Goal: Transaction & Acquisition: Purchase product/service

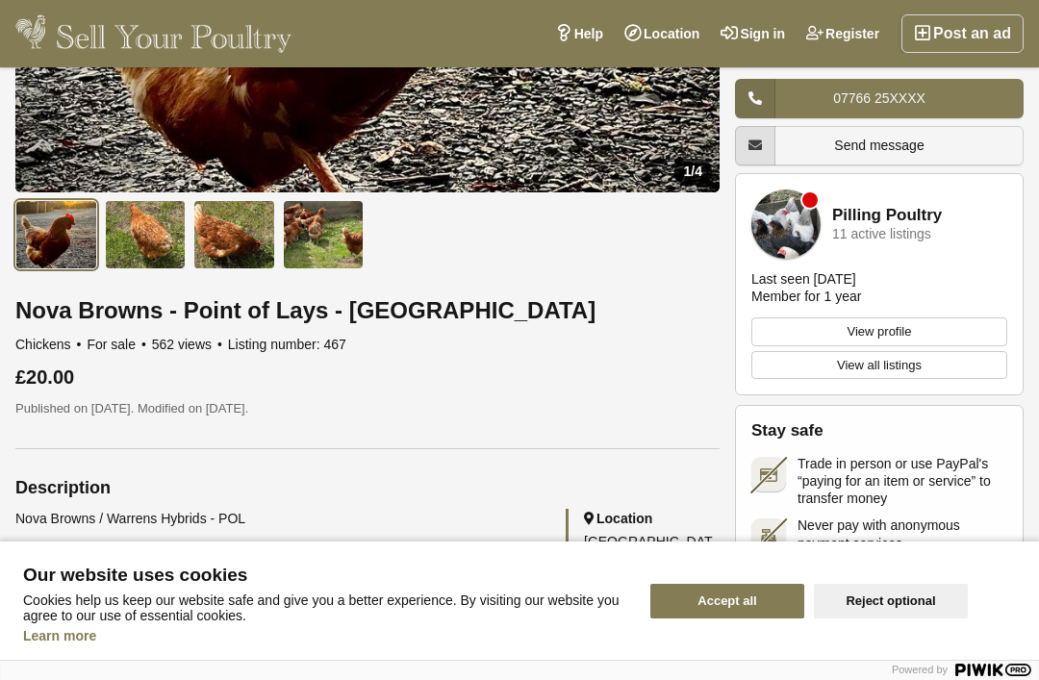
scroll to position [507, 0]
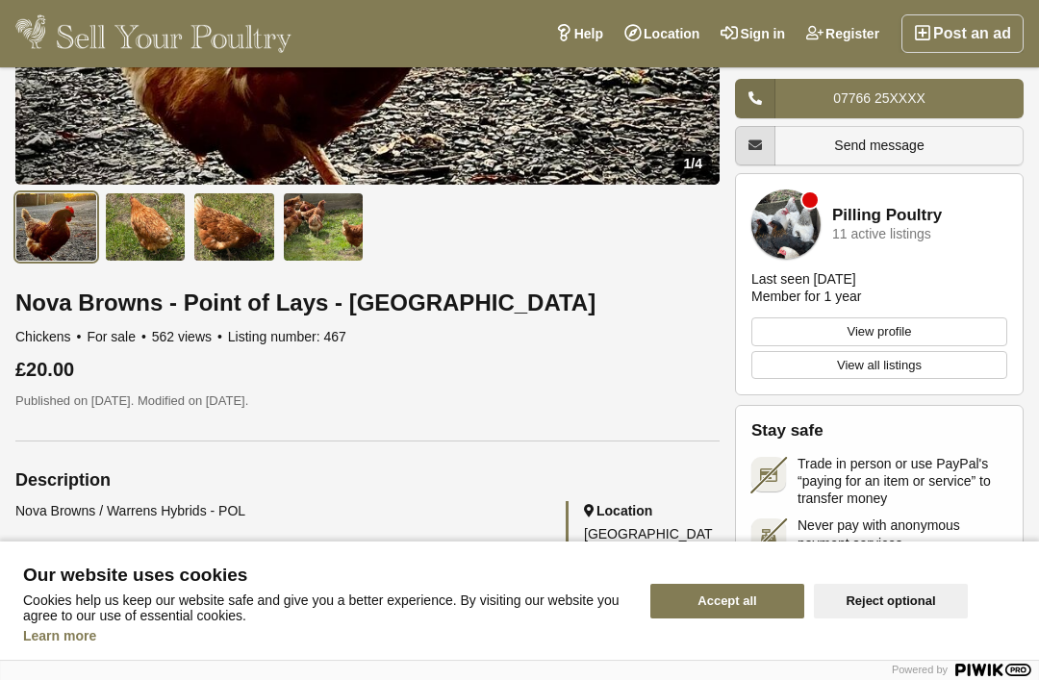
click at [767, 618] on button "Accept all" at bounding box center [727, 601] width 154 height 35
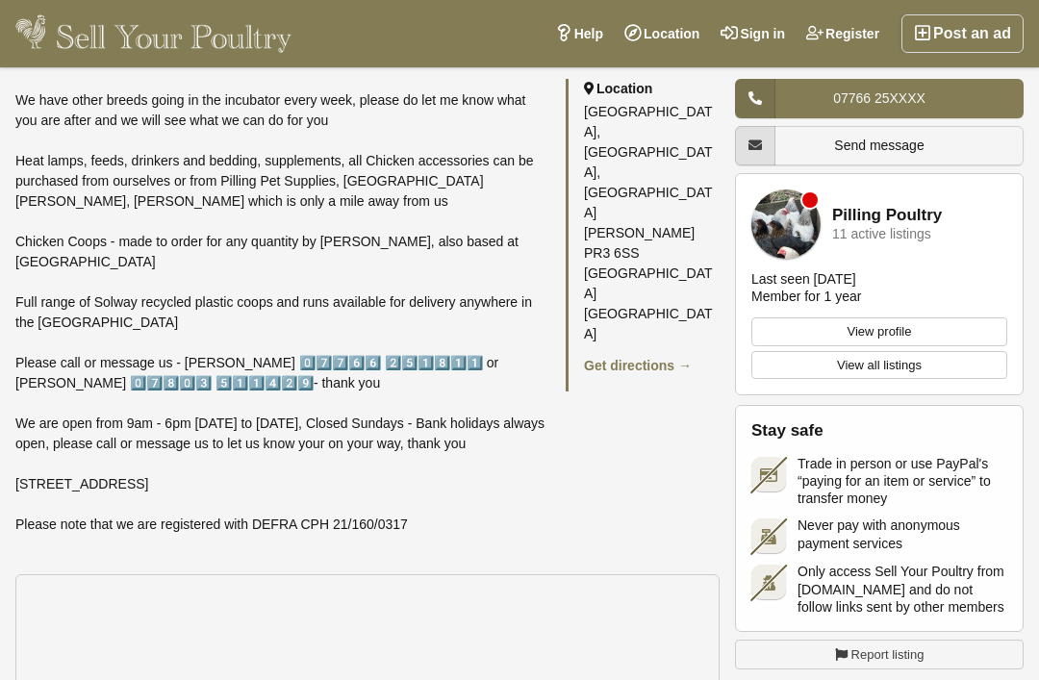
scroll to position [2633, 0]
click at [802, 14] on link "Register" at bounding box center [842, 33] width 94 height 38
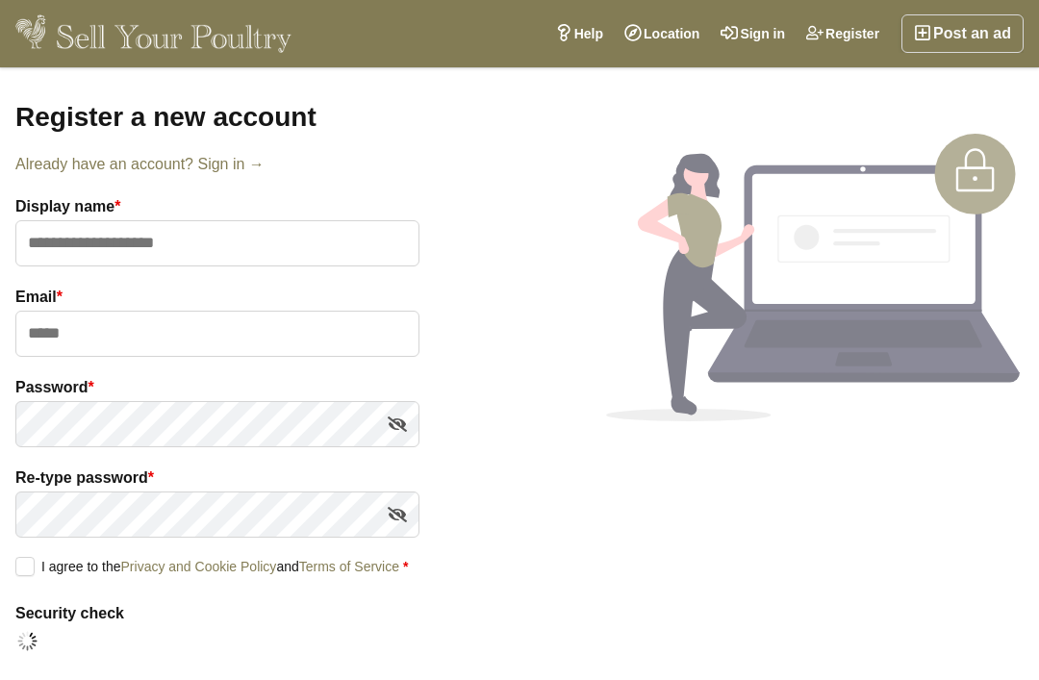
click at [228, 172] on link "Already have an account? Sign in →" at bounding box center [217, 164] width 404 height 23
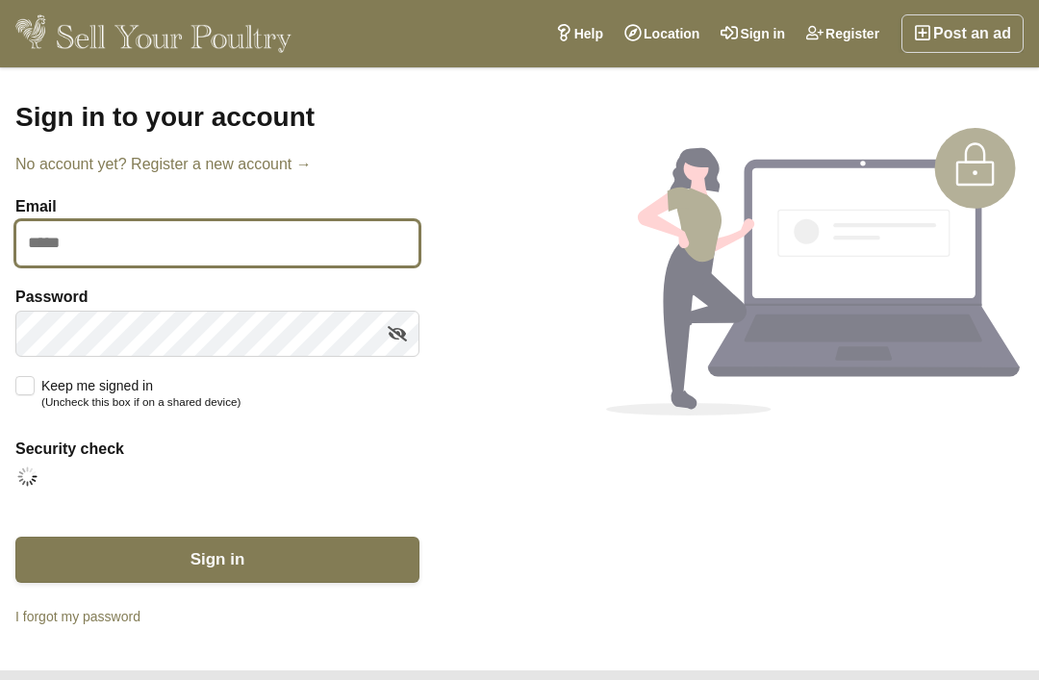
click at [54, 235] on input "Email" at bounding box center [217, 243] width 404 height 46
click at [86, 236] on input "**********" at bounding box center [217, 243] width 404 height 46
click at [89, 239] on input "**********" at bounding box center [217, 243] width 404 height 46
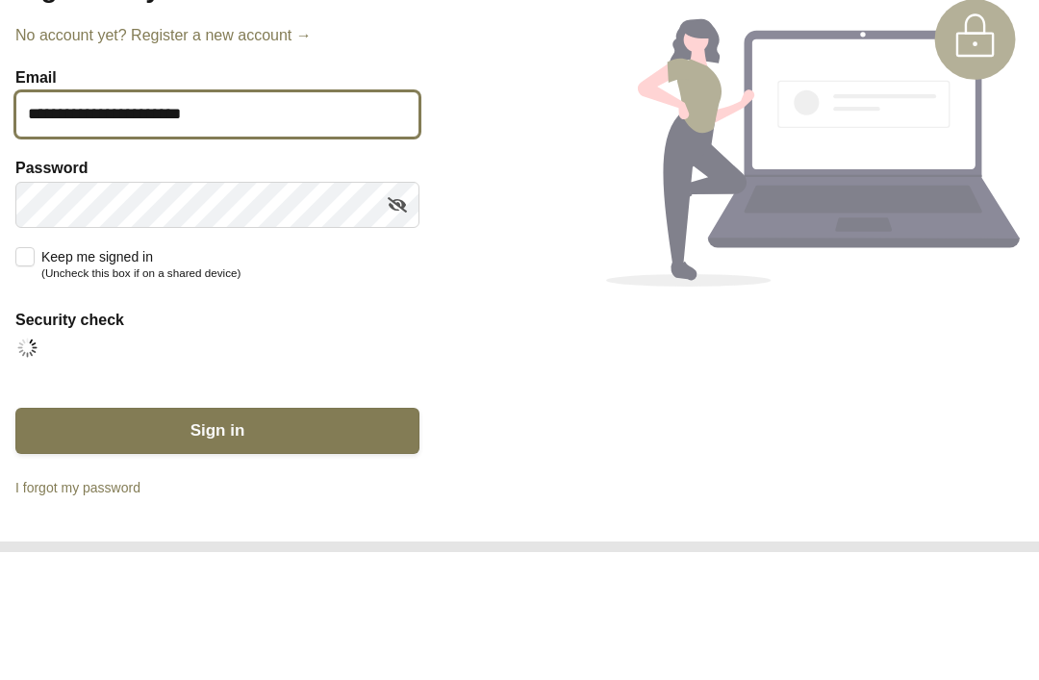
type input "**********"
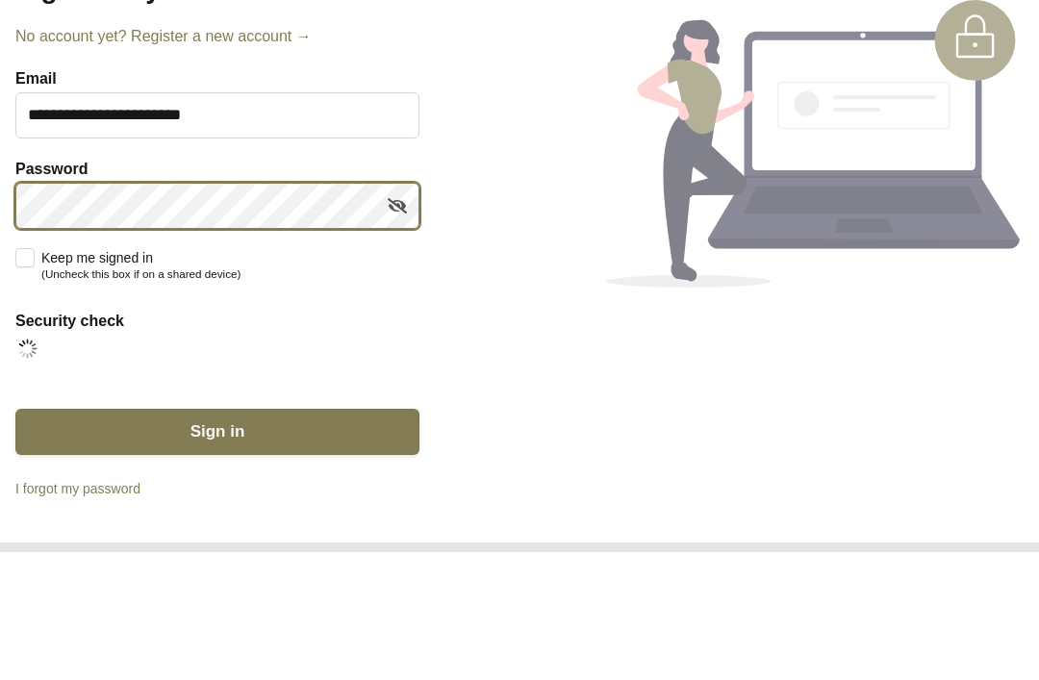
click at [217, 537] on button "Sign in" at bounding box center [217, 560] width 404 height 46
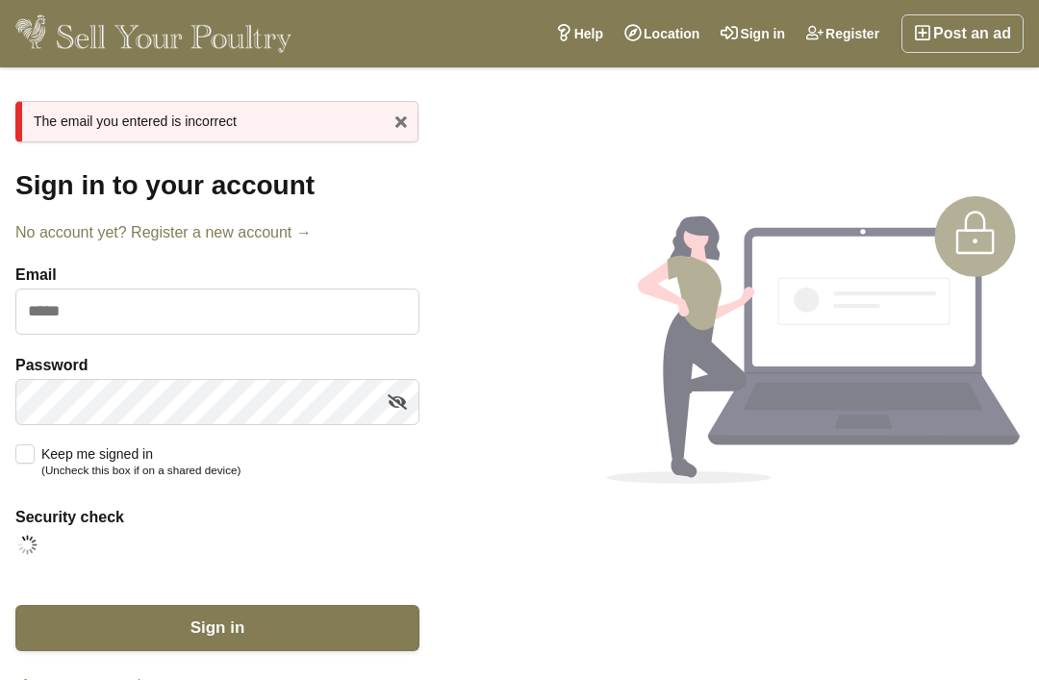
click at [864, 36] on link "Register" at bounding box center [842, 33] width 94 height 38
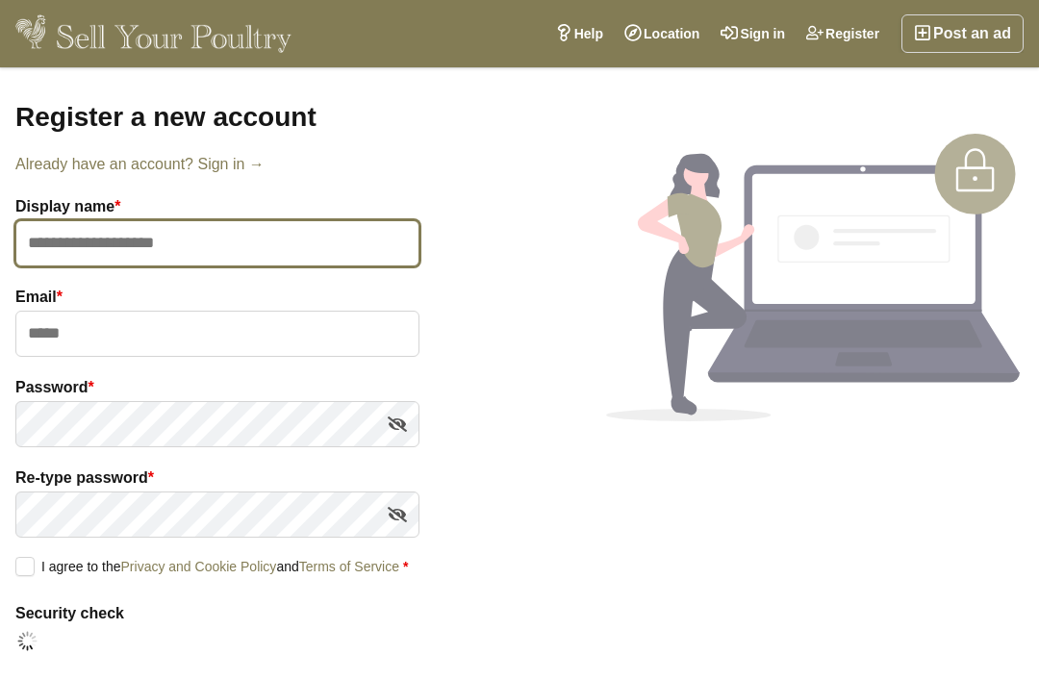
click at [326, 238] on input "text" at bounding box center [217, 243] width 404 height 46
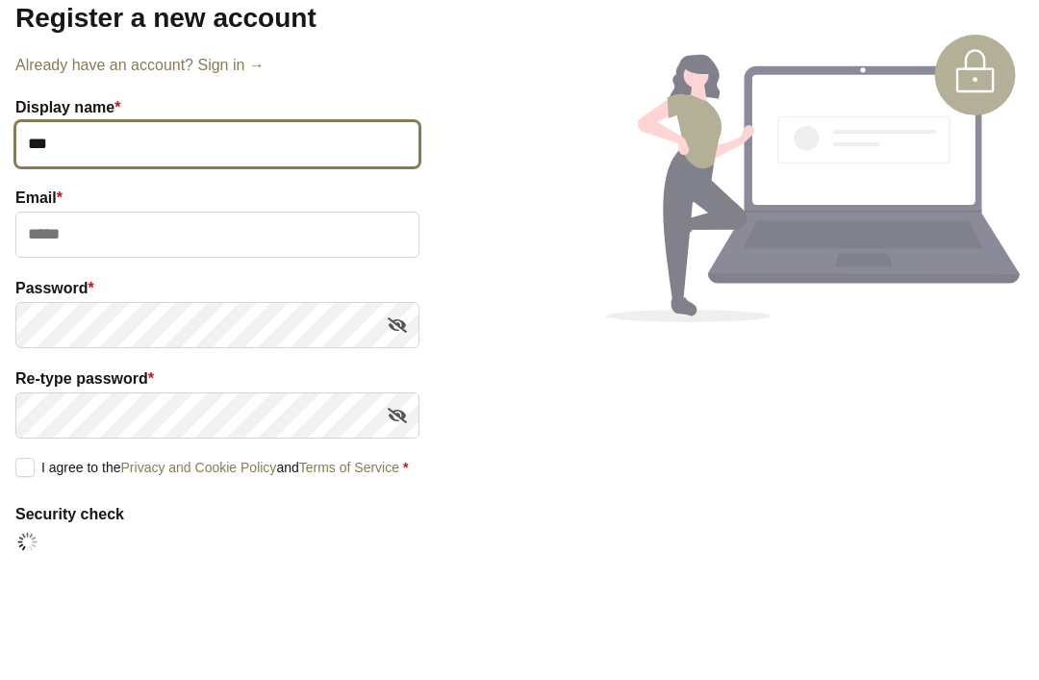
type input "***"
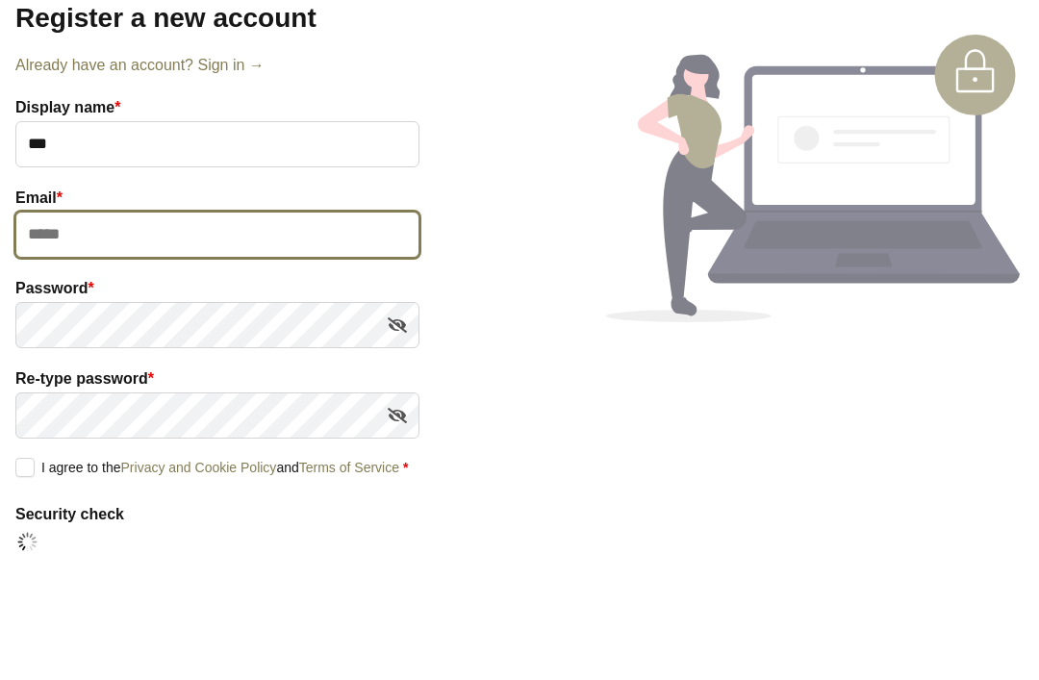
click at [51, 311] on input "email" at bounding box center [217, 334] width 404 height 46
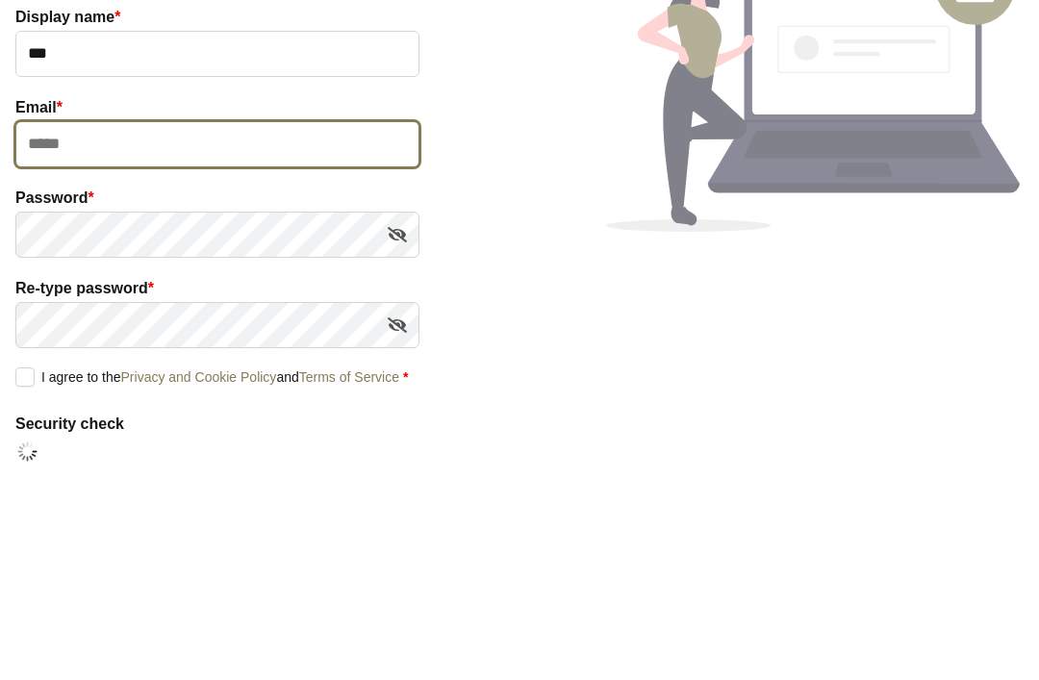
type input "**********"
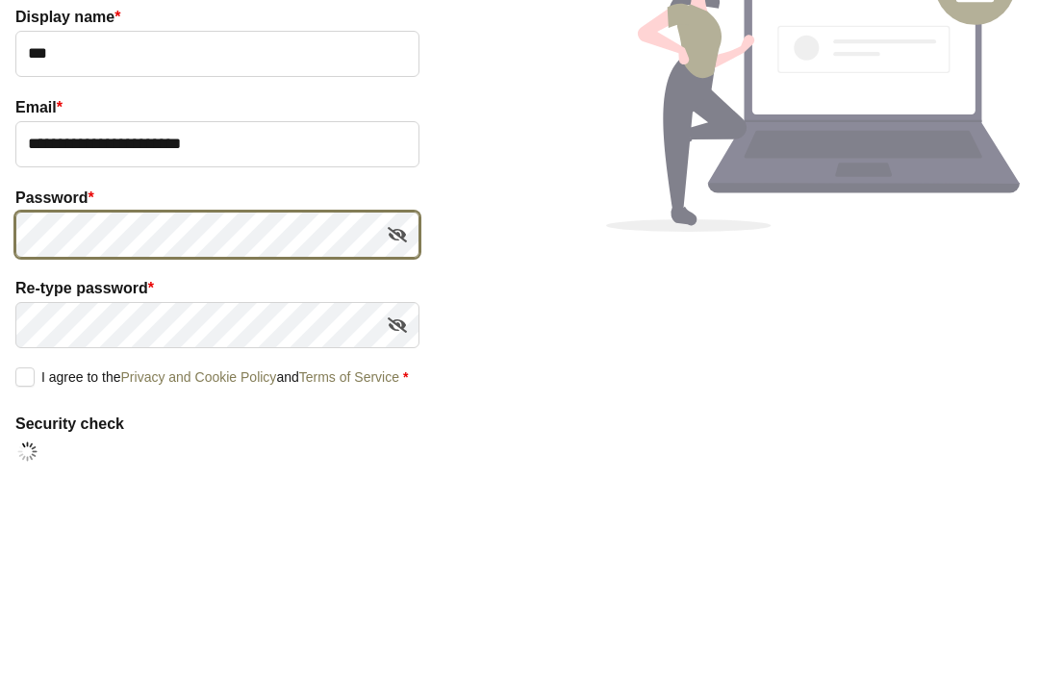
scroll to position [182, 0]
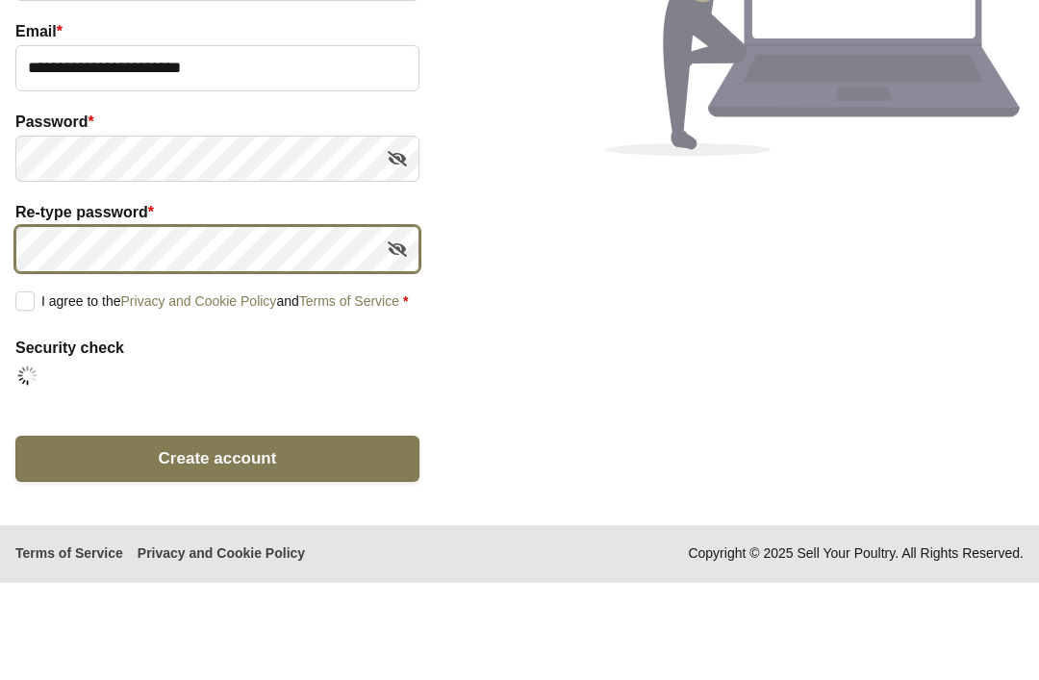
click at [287, 231] on form "**********" at bounding box center [217, 303] width 404 height 552
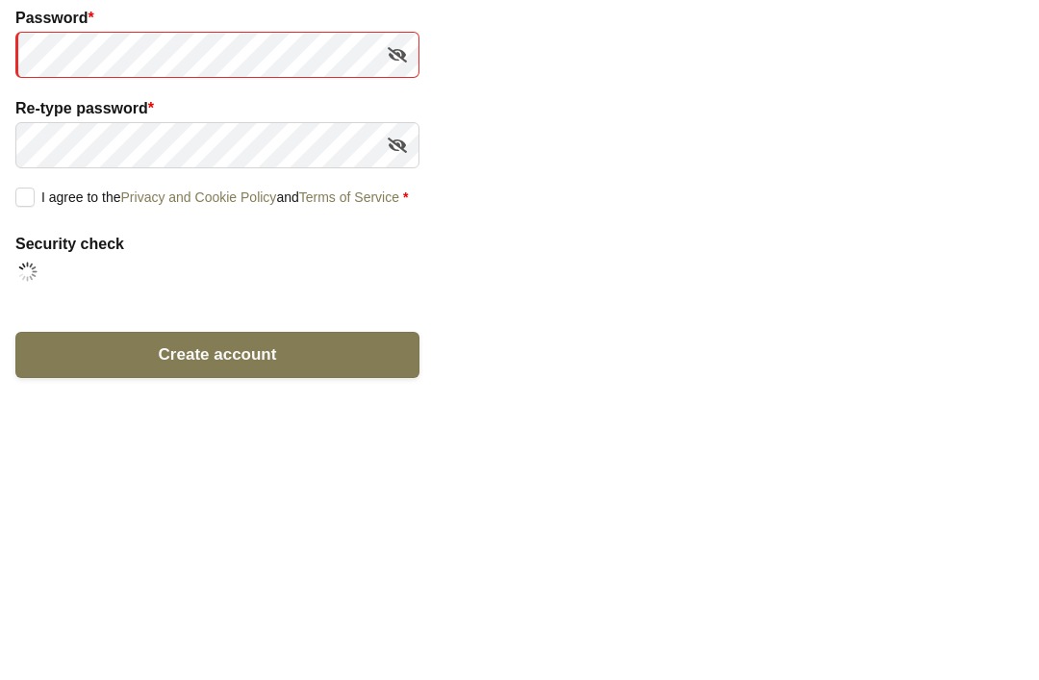
click at [15, 205] on form "**********" at bounding box center [217, 338] width 404 height 651
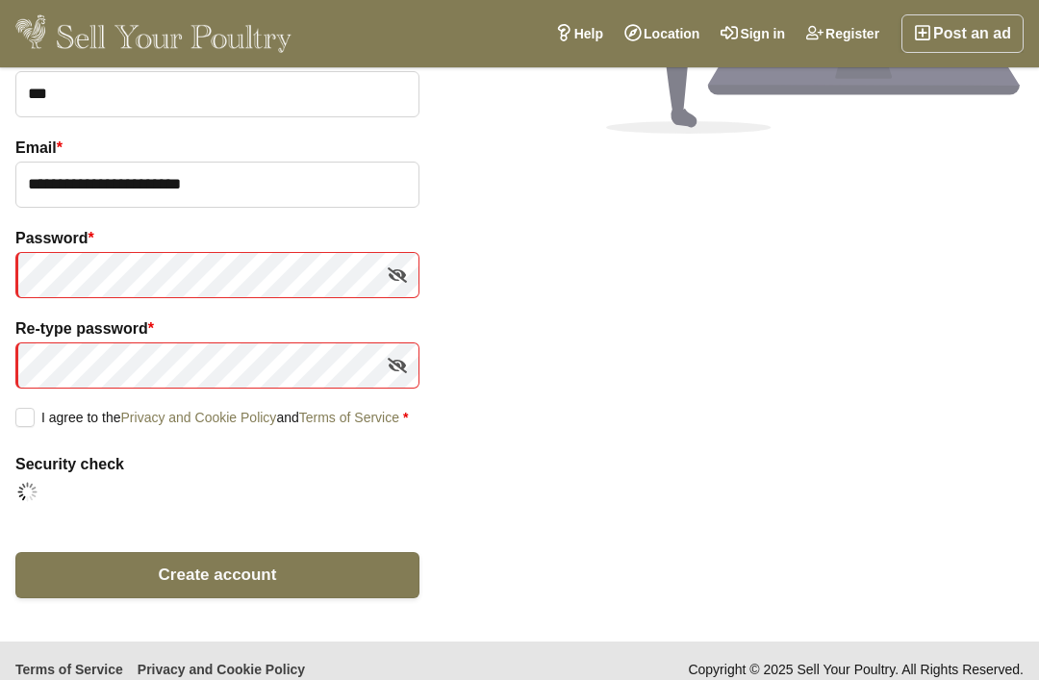
scroll to position [328, 0]
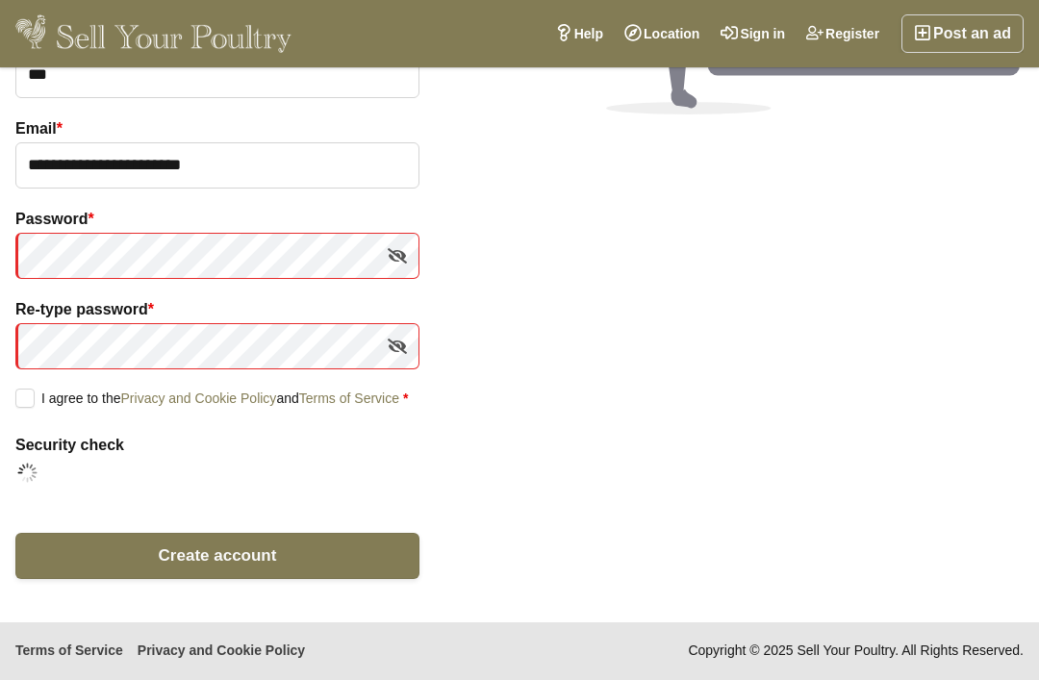
click at [122, 557] on button "Create account" at bounding box center [217, 556] width 404 height 46
click at [18, 389] on label "I agree to the Privacy and Cookie Policy and Terms of Service *" at bounding box center [211, 397] width 392 height 17
click at [73, 565] on button "Create account" at bounding box center [217, 556] width 404 height 46
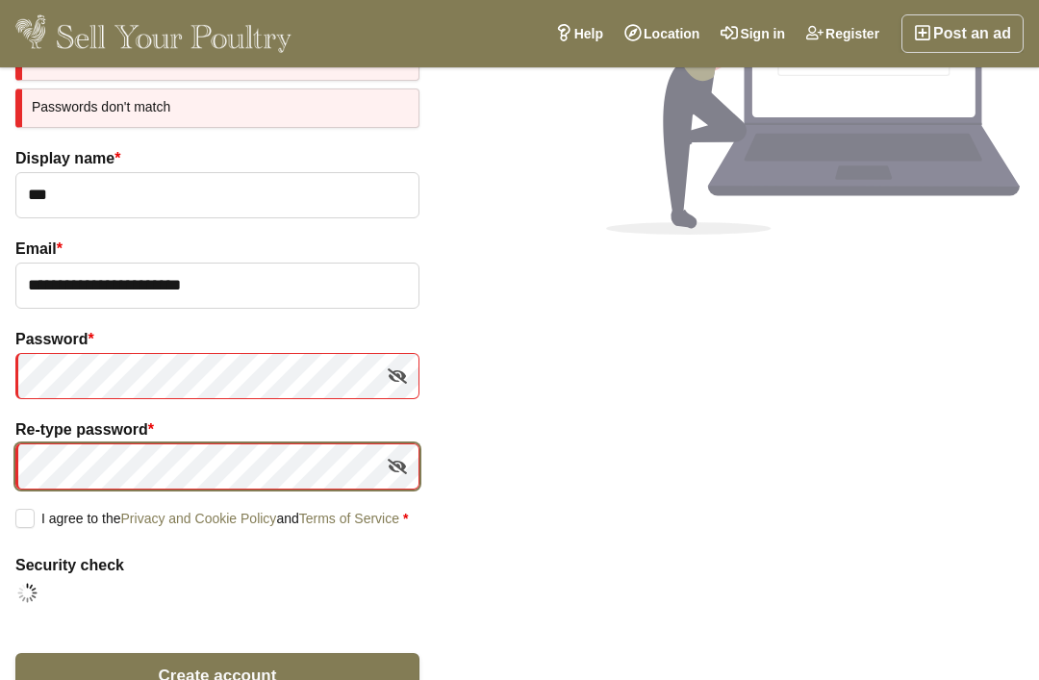
scroll to position [101, 0]
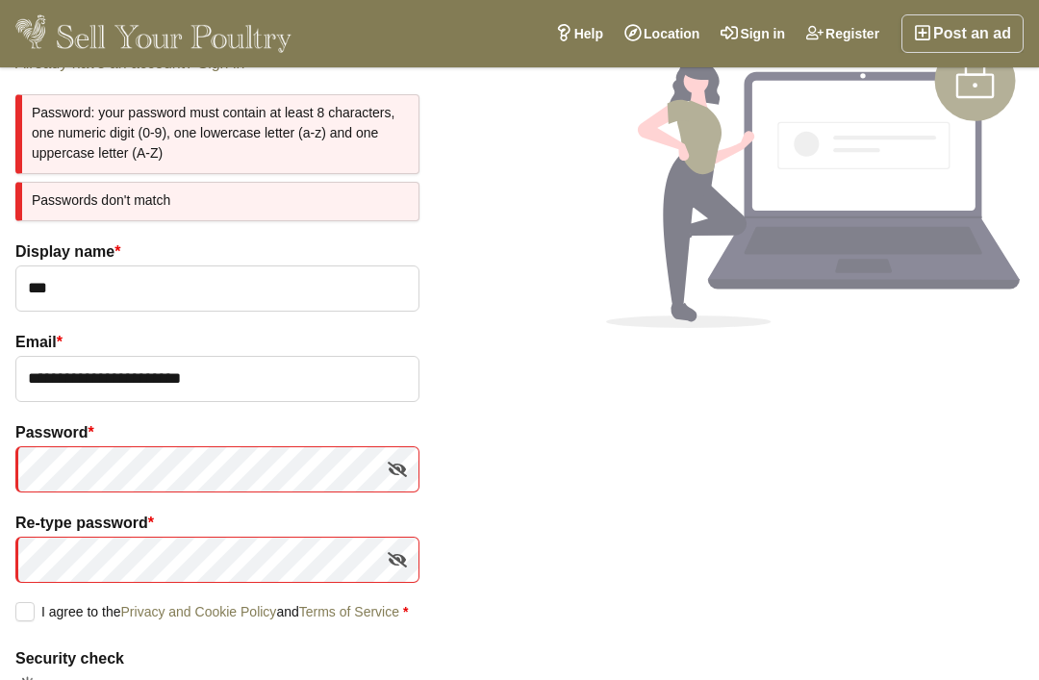
click at [547, 197] on section "**********" at bounding box center [519, 401] width 1039 height 802
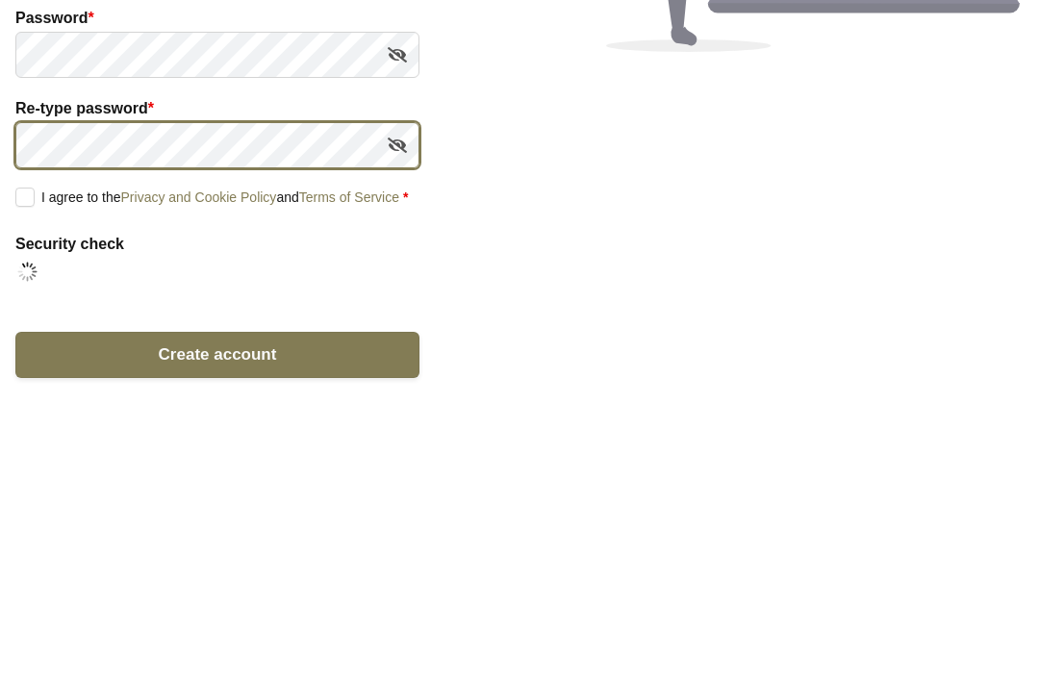
click at [217, 600] on button "Create account" at bounding box center [217, 623] width 404 height 46
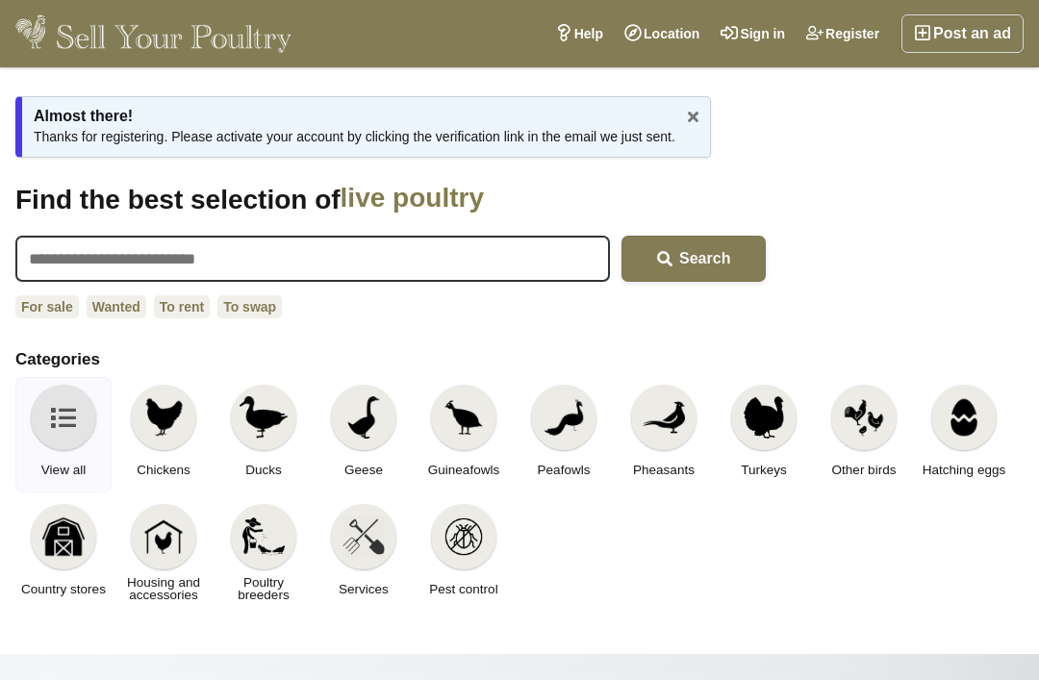
click at [45, 304] on link "For sale" at bounding box center [46, 306] width 63 height 23
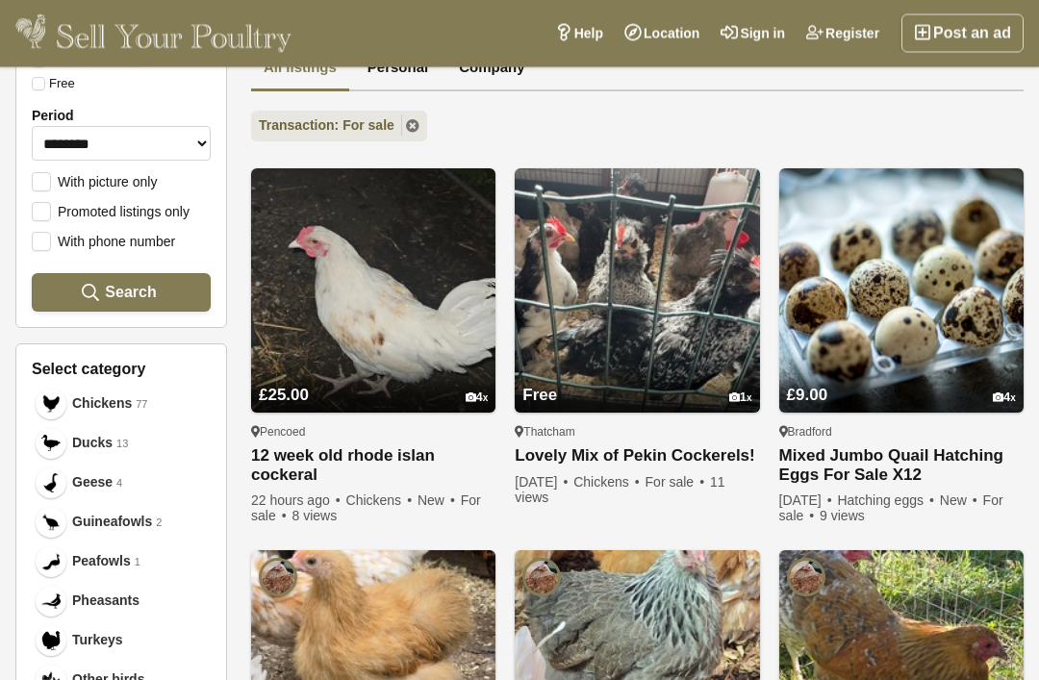
scroll to position [465, 0]
click at [71, 400] on link "Chickens 77" at bounding box center [121, 403] width 179 height 39
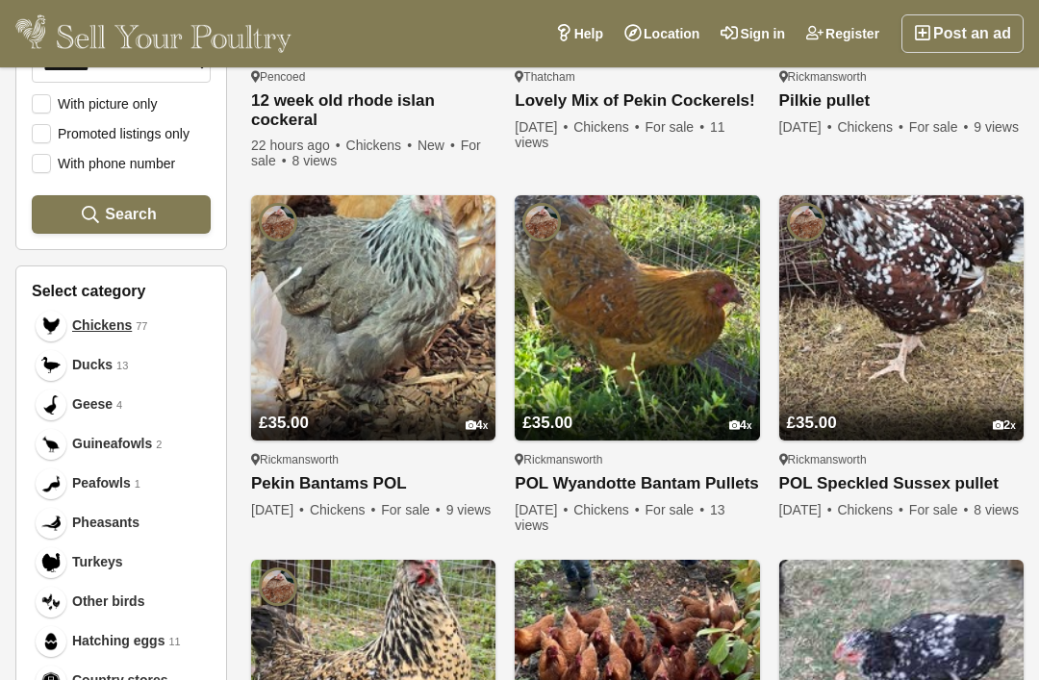
scroll to position [541, 0]
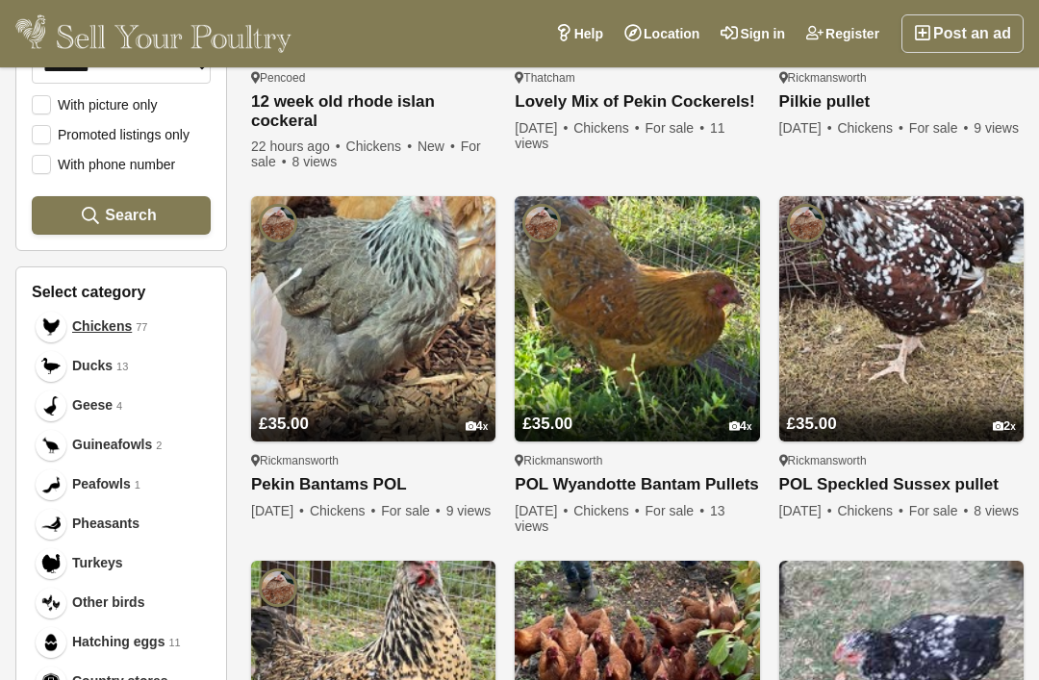
click at [88, 319] on span "Chickens" at bounding box center [102, 326] width 60 height 20
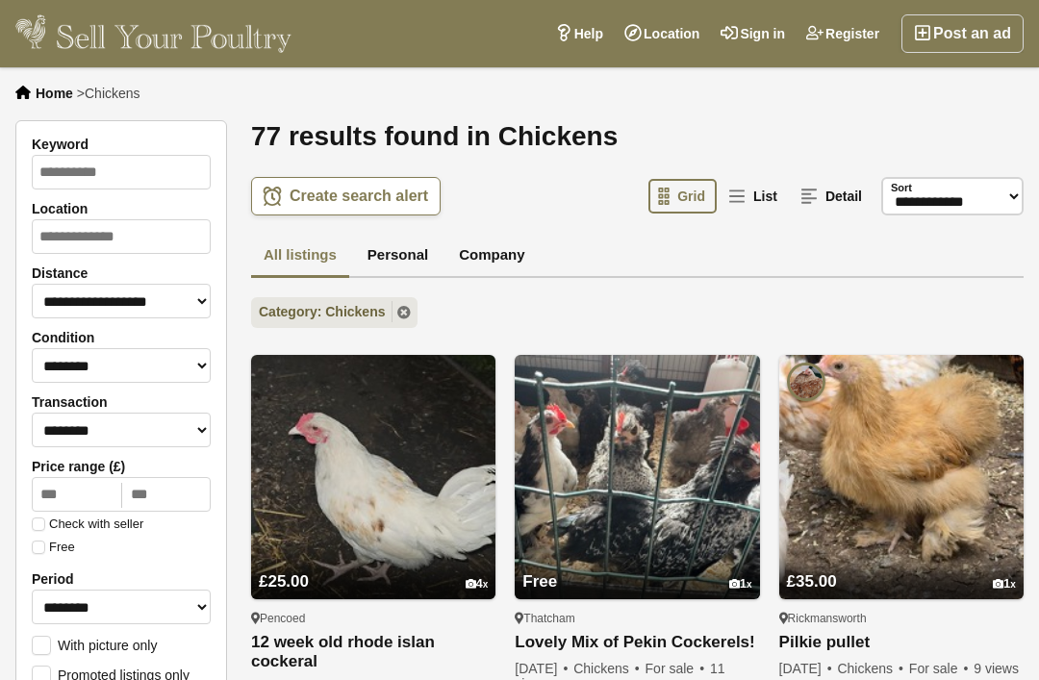
scroll to position [0, 0]
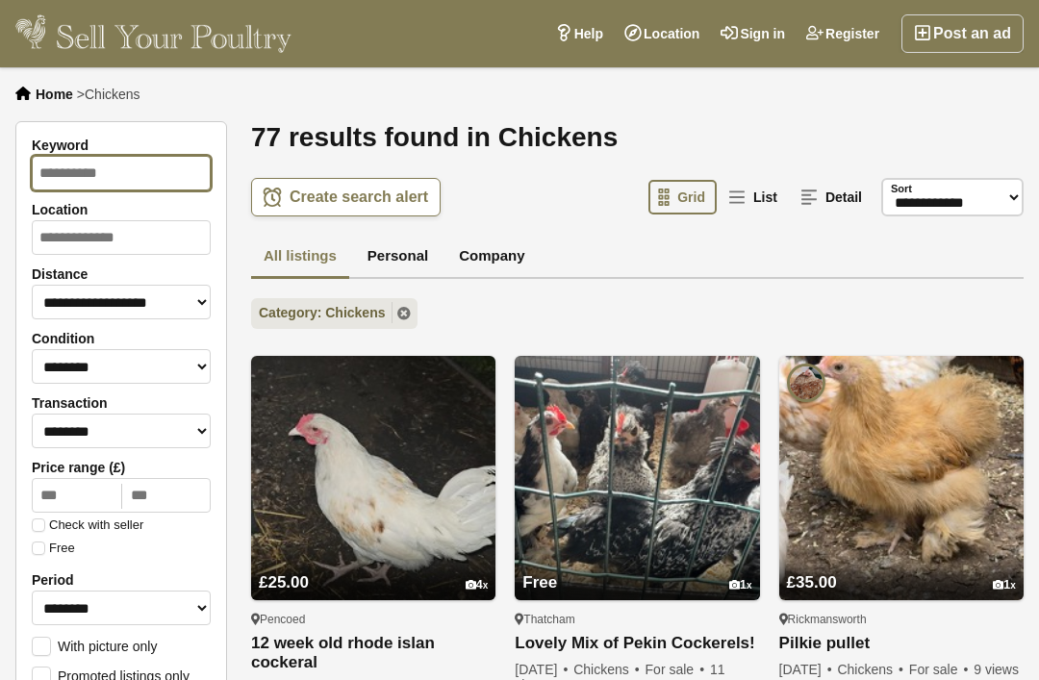
click at [68, 164] on input "Keyword" at bounding box center [121, 173] width 179 height 35
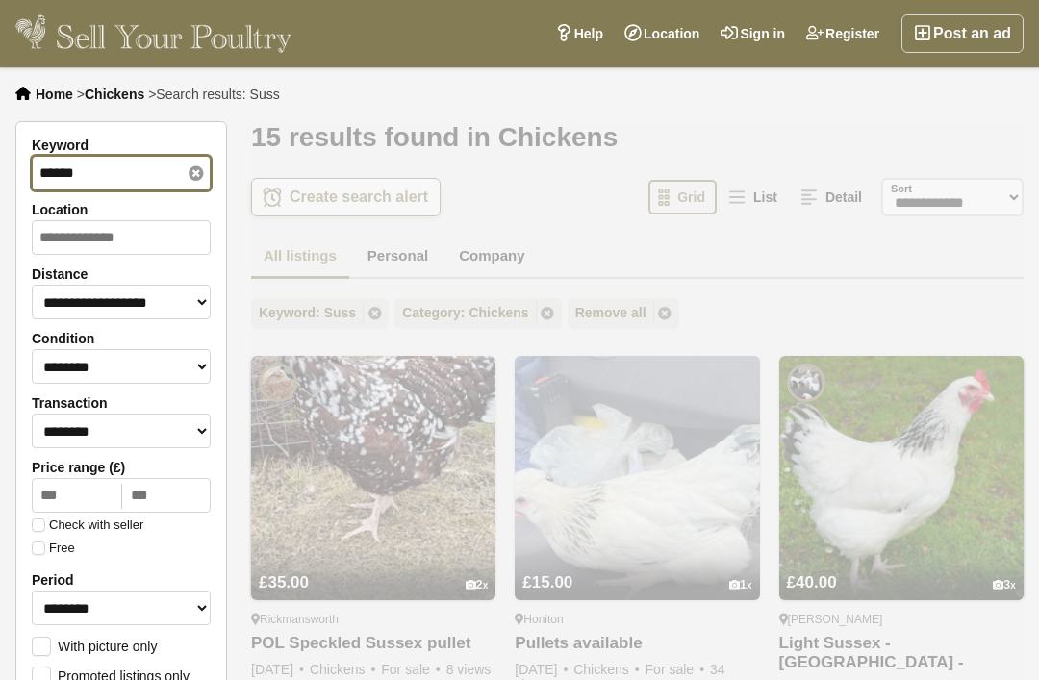
type input "******"
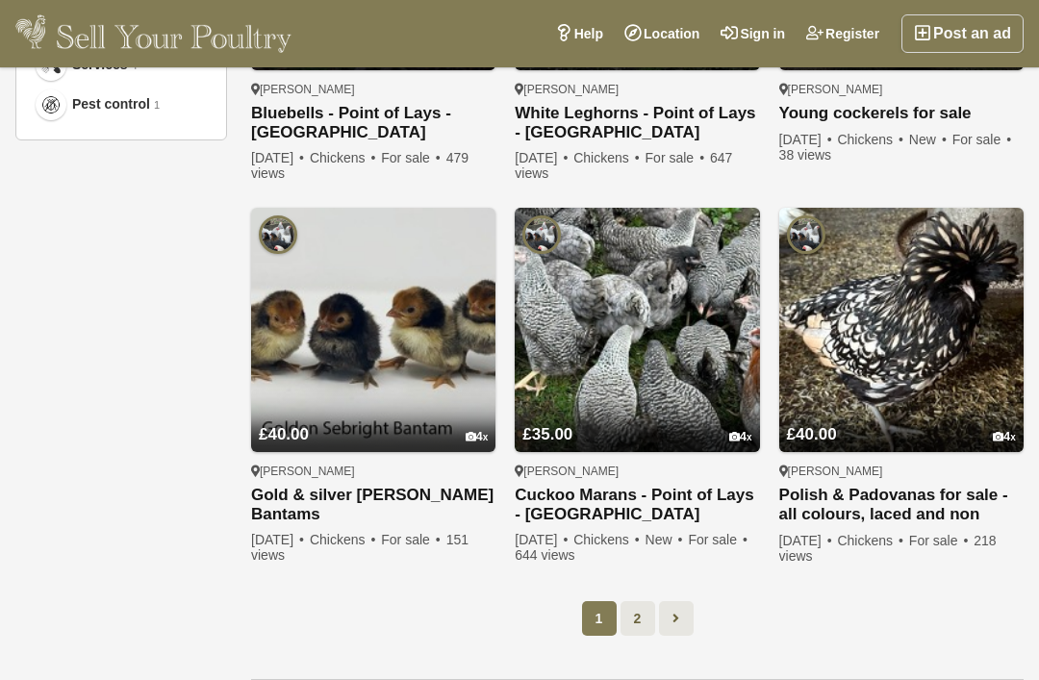
scroll to position [1299, 0]
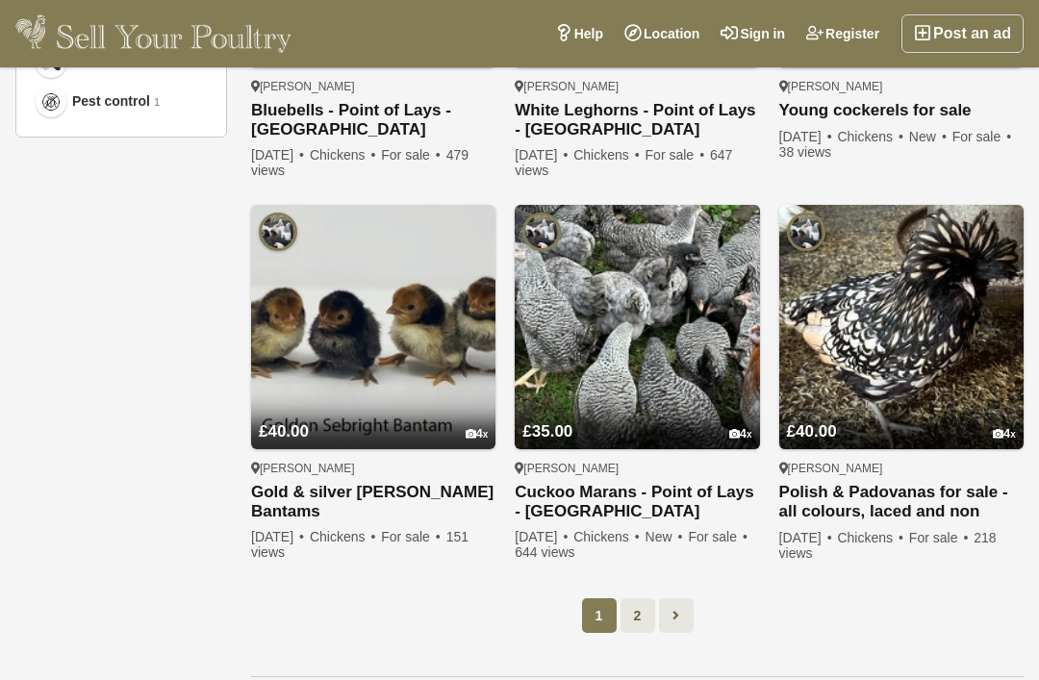
click at [684, 604] on link at bounding box center [676, 615] width 35 height 35
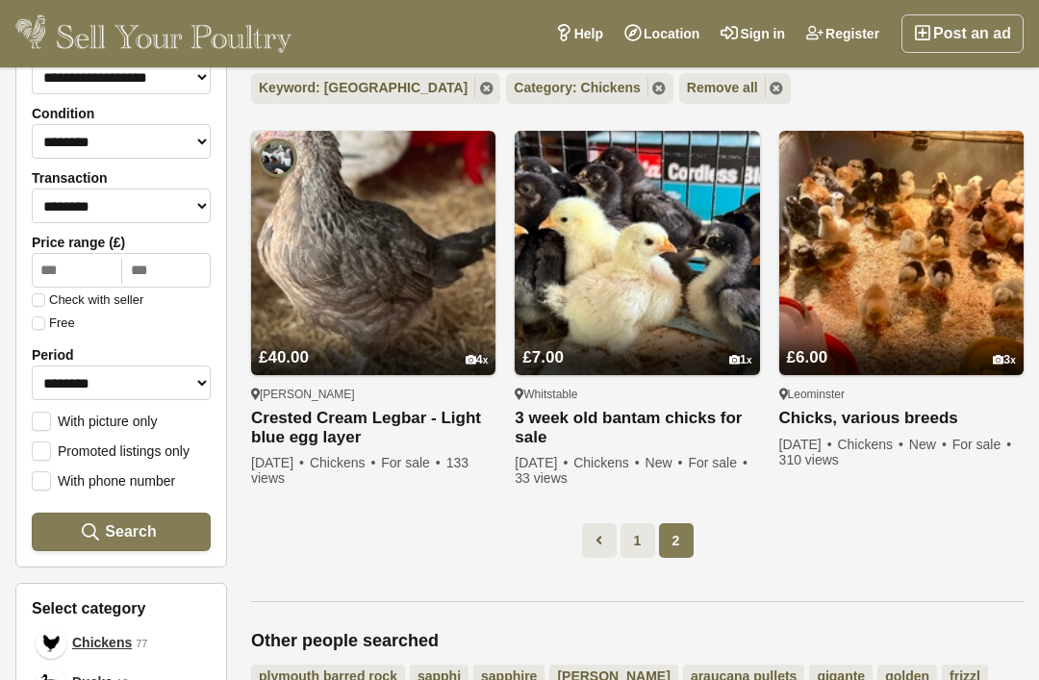
scroll to position [224, 0]
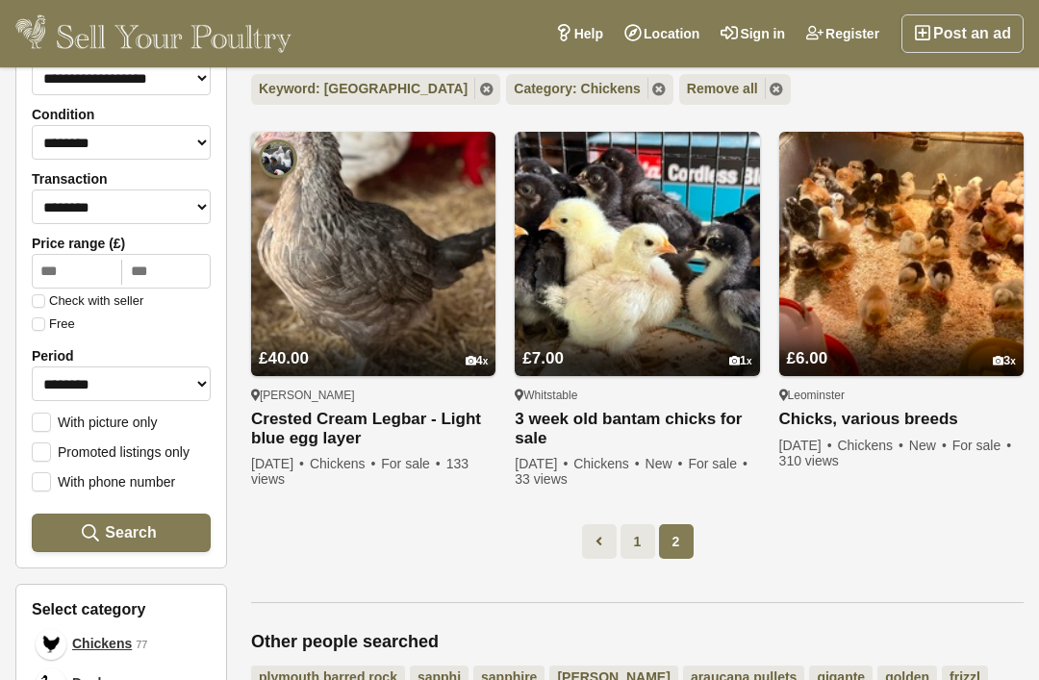
click at [641, 535] on link "1" at bounding box center [637, 541] width 35 height 35
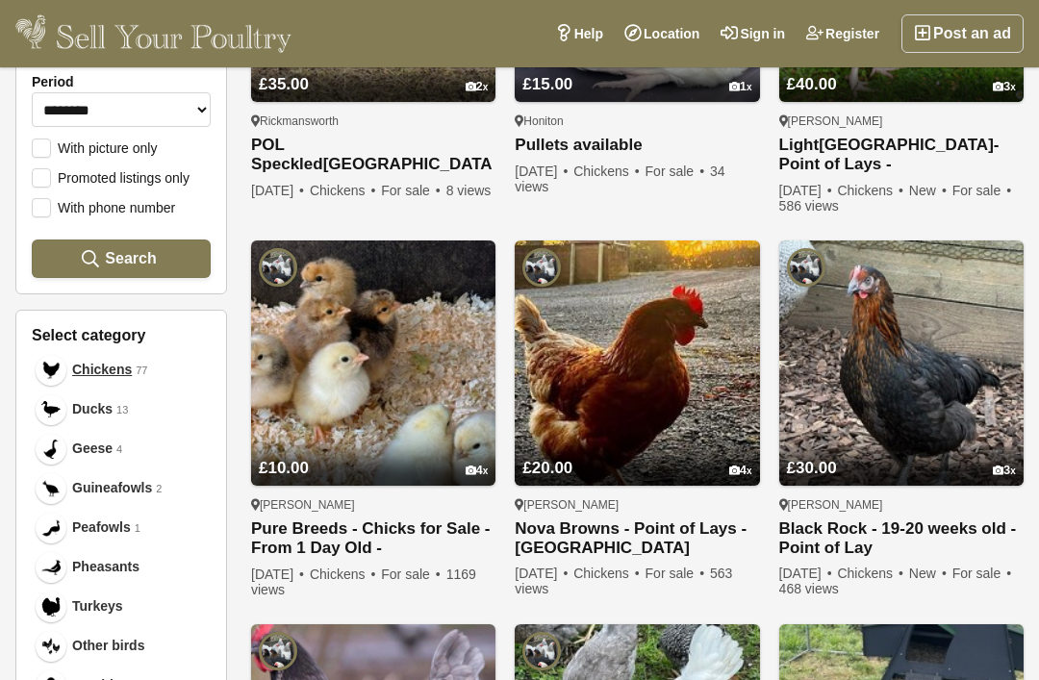
scroll to position [518, 0]
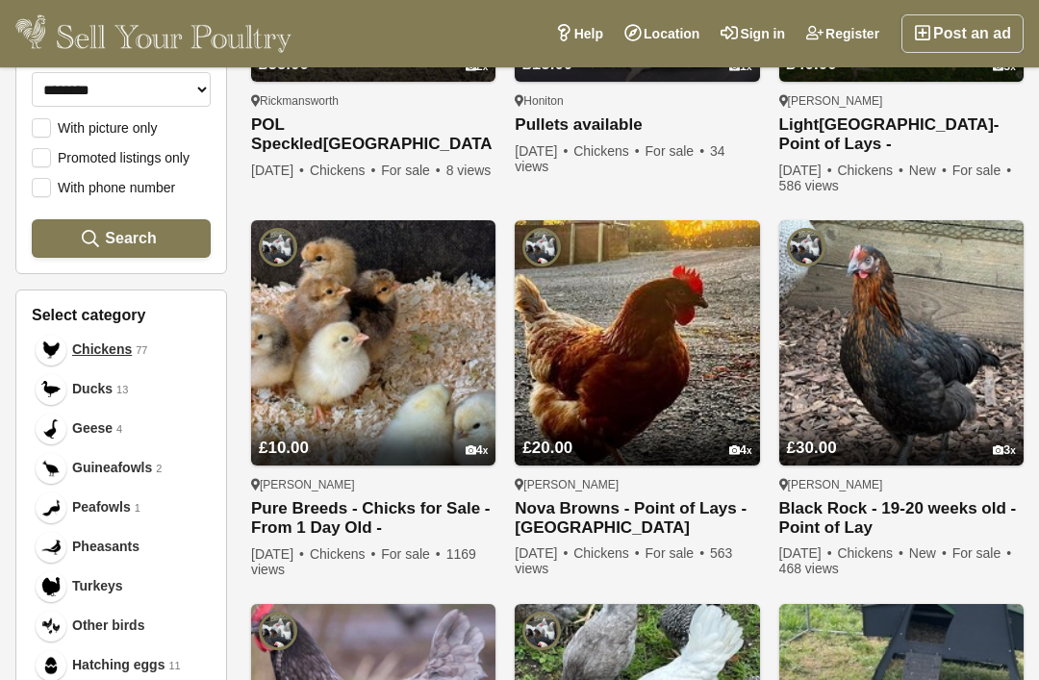
click at [58, 462] on img at bounding box center [50, 468] width 19 height 19
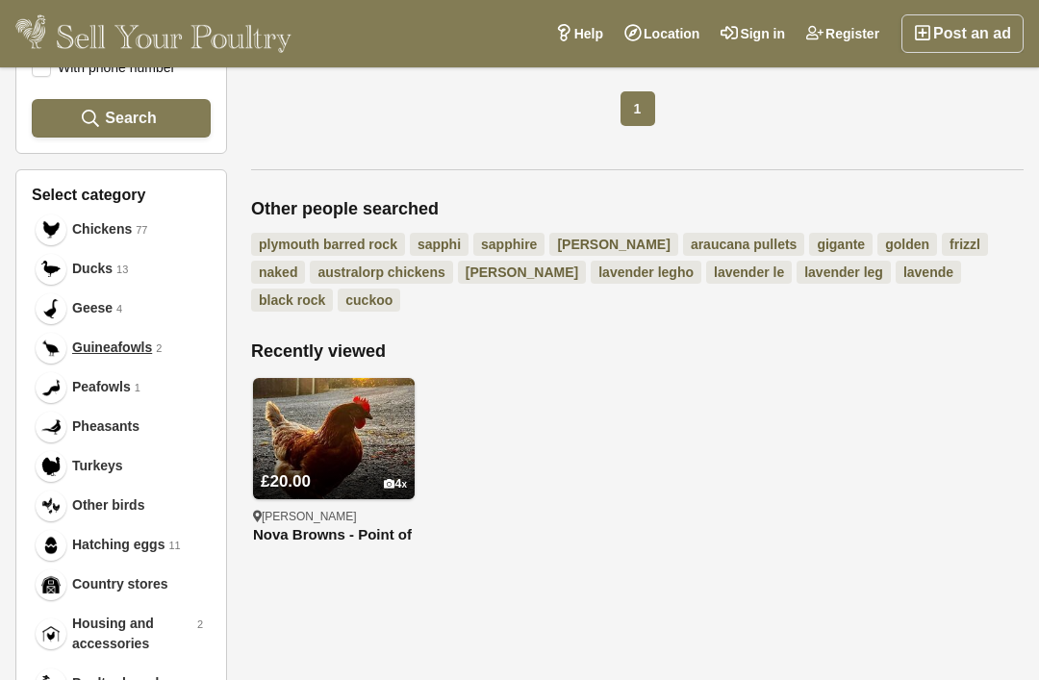
scroll to position [636, 0]
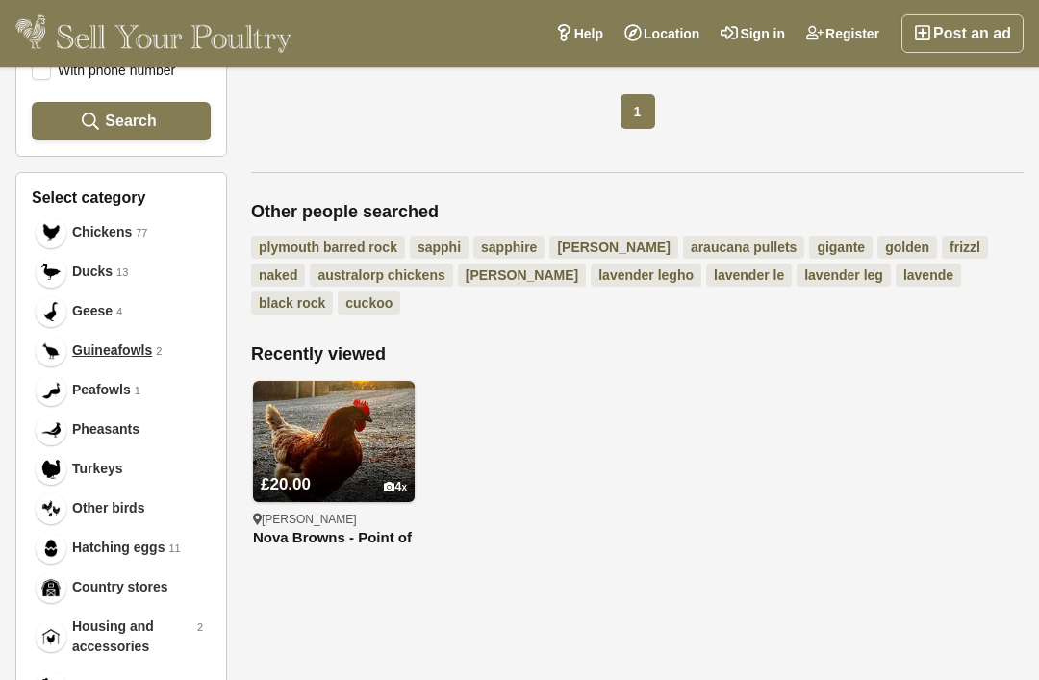
click at [96, 427] on span "Pheasants" at bounding box center [105, 429] width 67 height 20
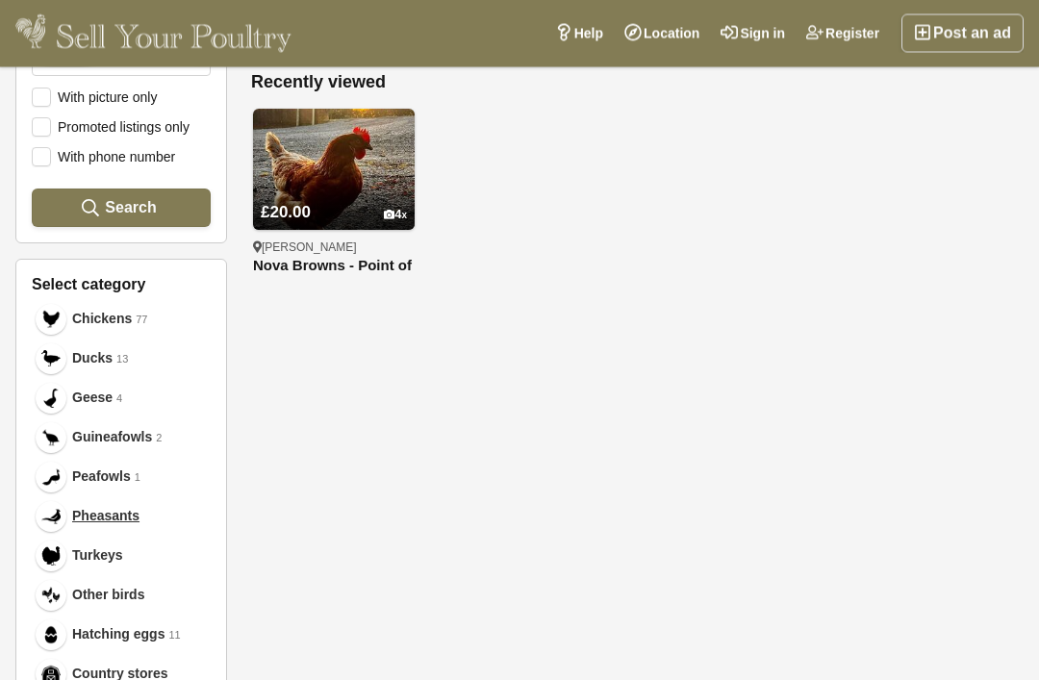
scroll to position [552, 0]
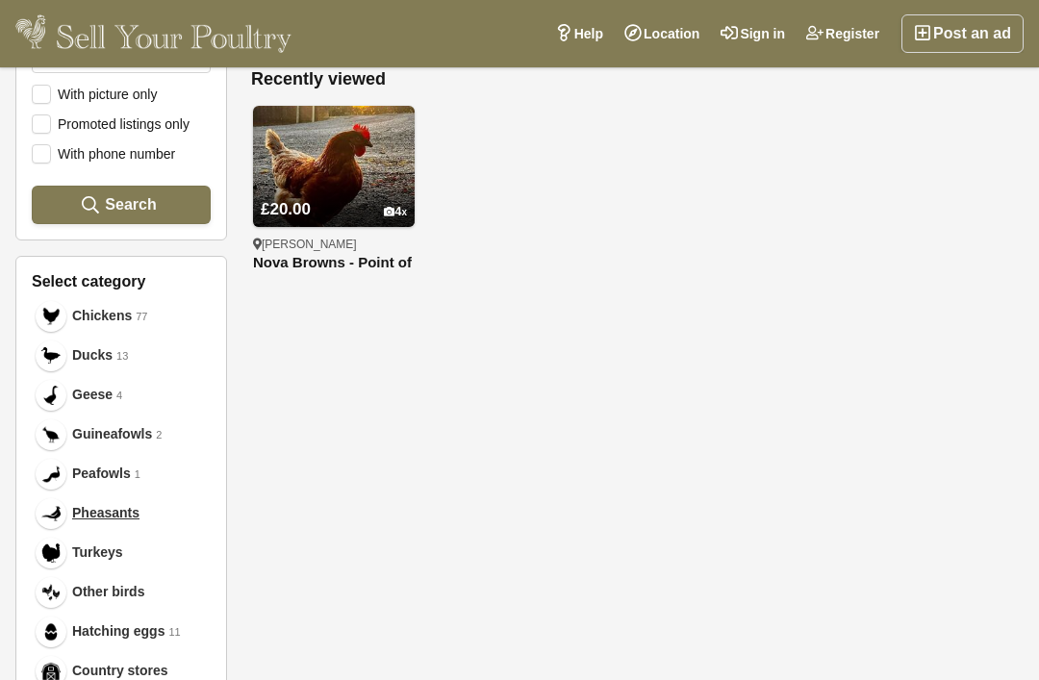
click at [84, 431] on span "Guineafowls" at bounding box center [112, 434] width 80 height 20
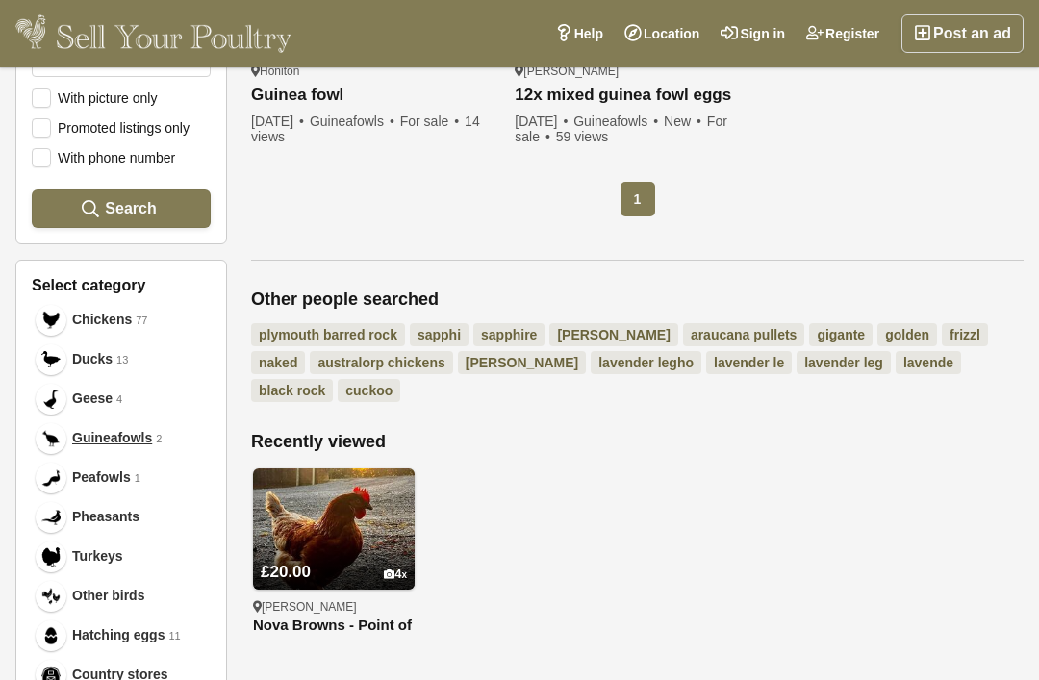
scroll to position [540, 0]
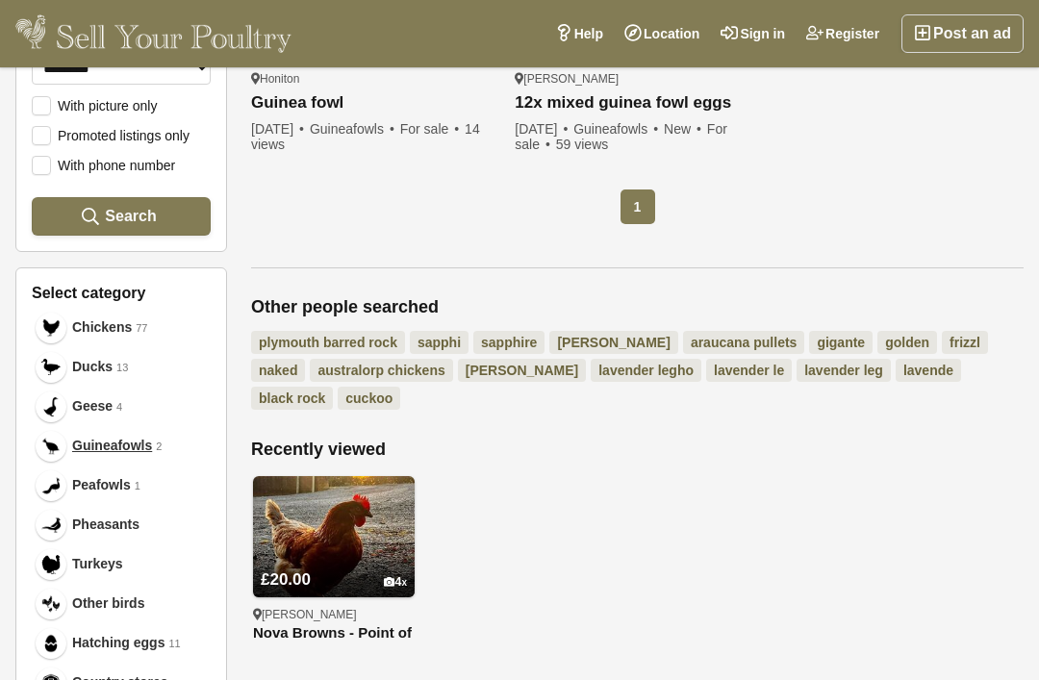
click at [101, 446] on span "Guineafowls" at bounding box center [112, 446] width 80 height 20
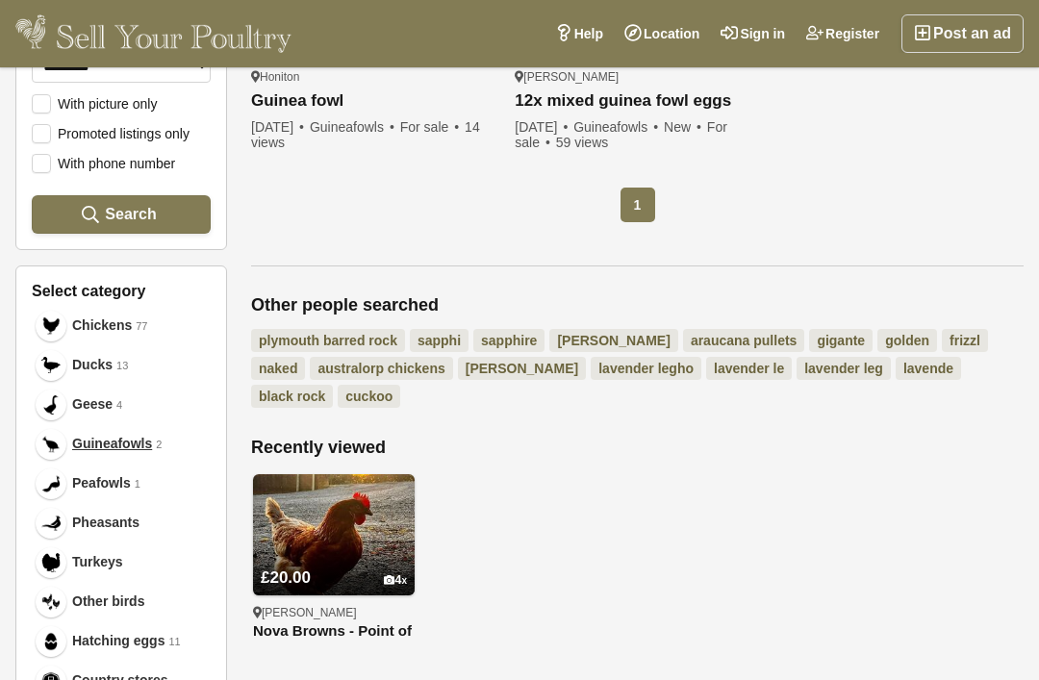
click at [73, 482] on span "Peafowls" at bounding box center [101, 483] width 59 height 20
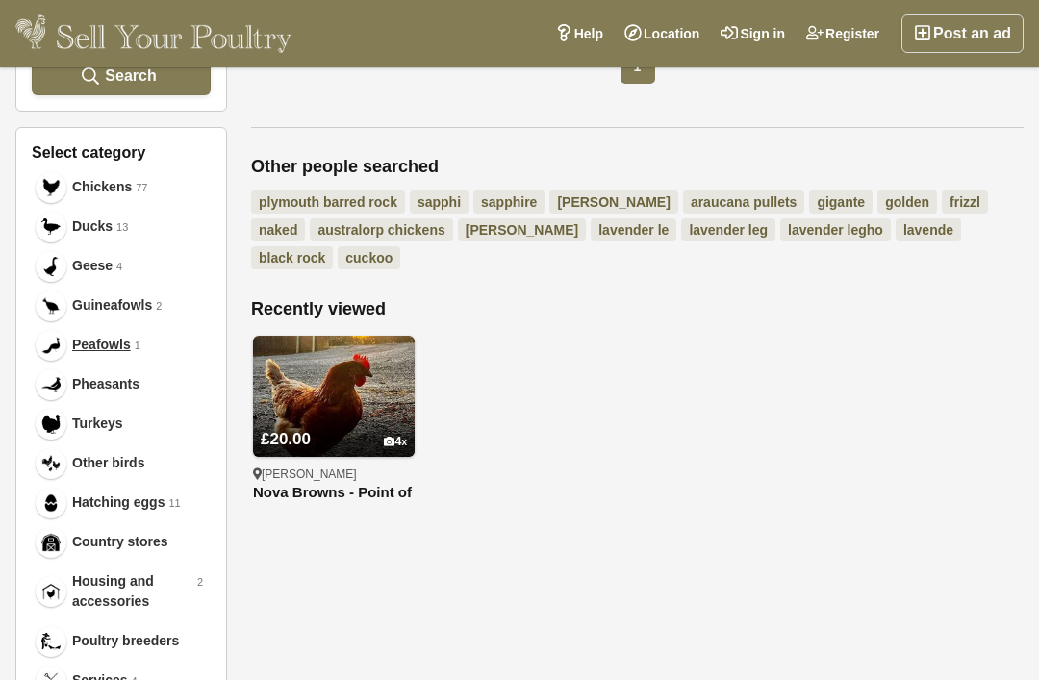
scroll to position [691, 0]
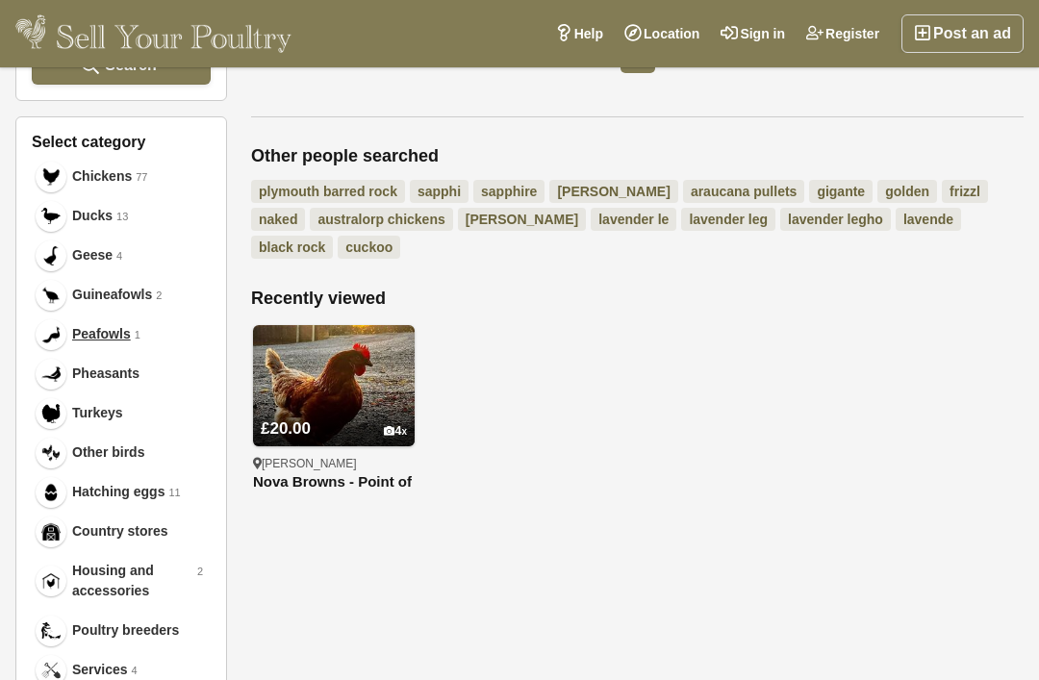
click at [88, 495] on span "Hatching eggs" at bounding box center [118, 492] width 92 height 20
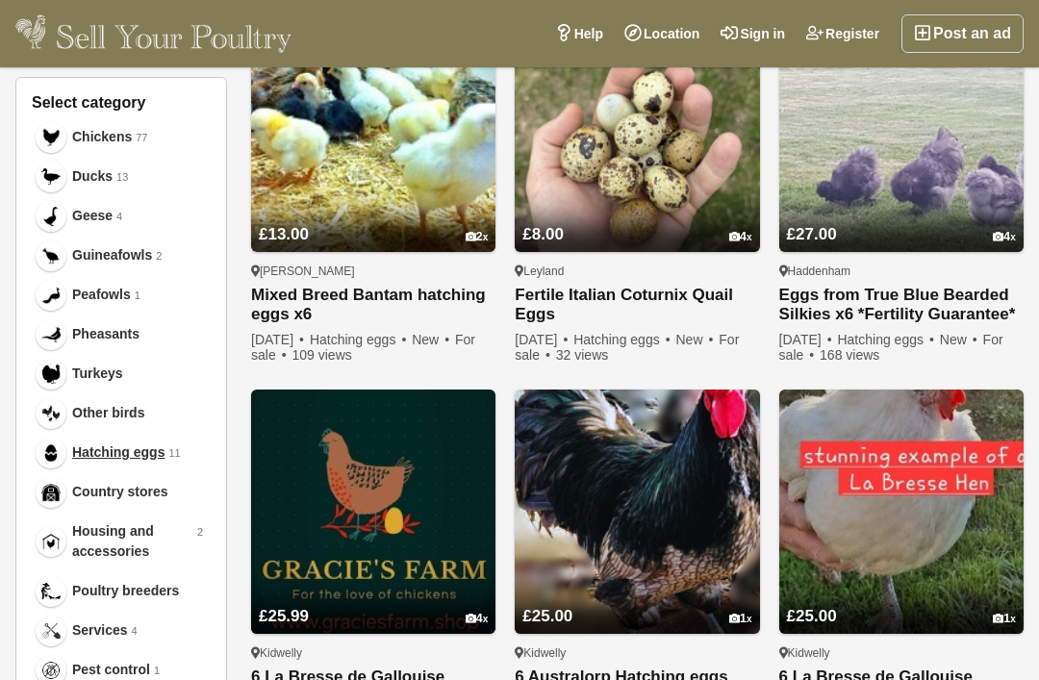
scroll to position [730, 0]
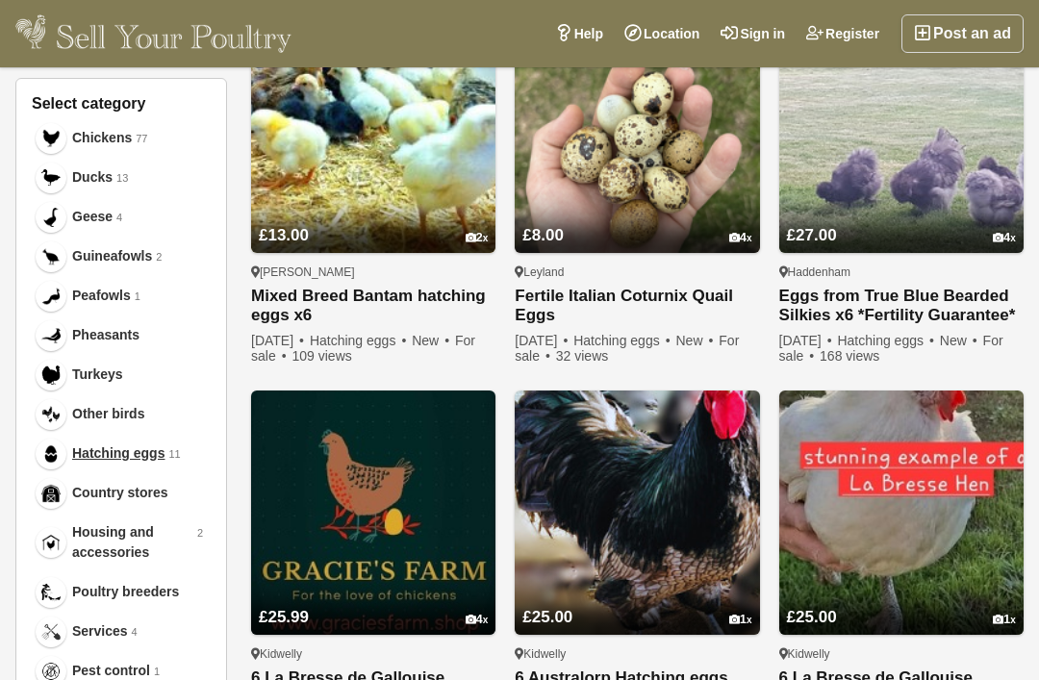
click at [74, 540] on span "Housing and accessories" at bounding box center [132, 542] width 121 height 40
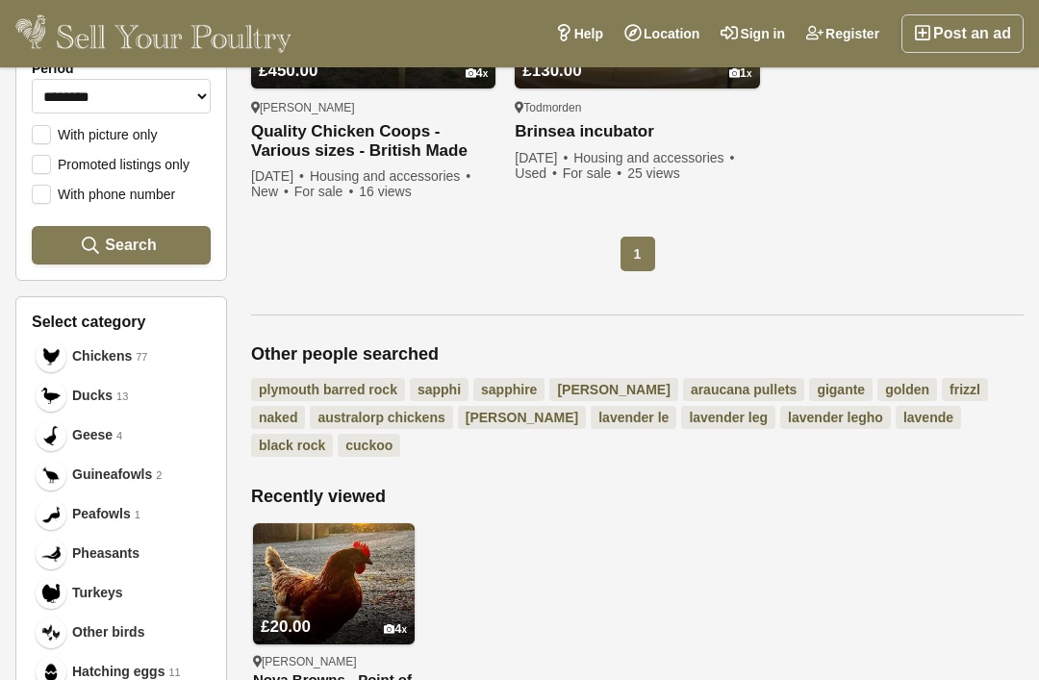
scroll to position [510, 0]
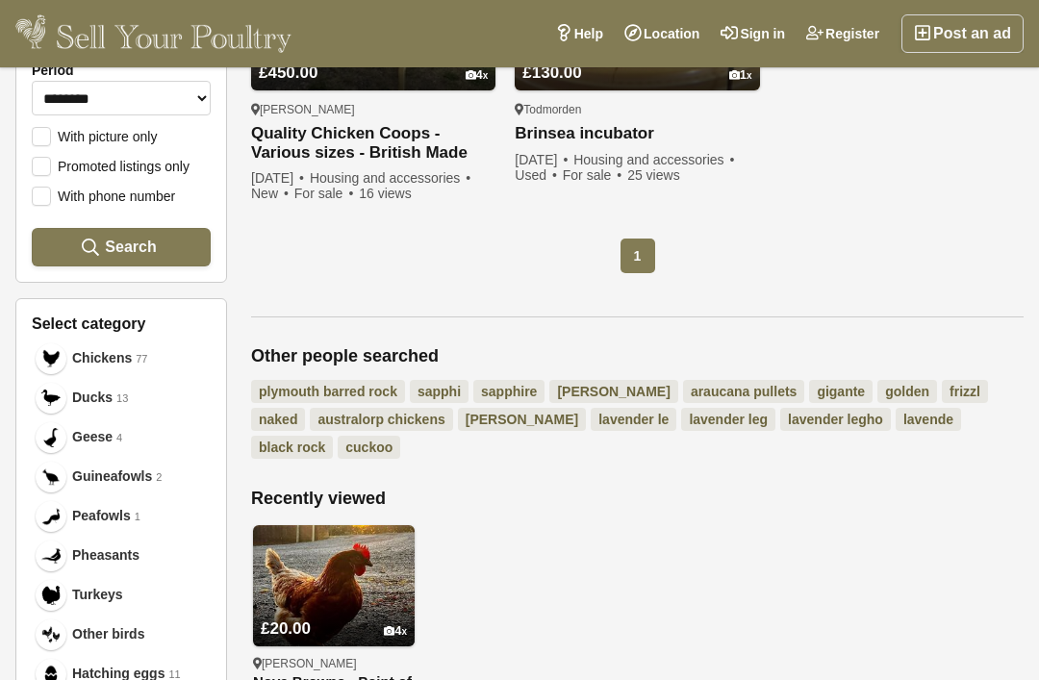
click at [91, 360] on span "Chickens" at bounding box center [102, 358] width 60 height 20
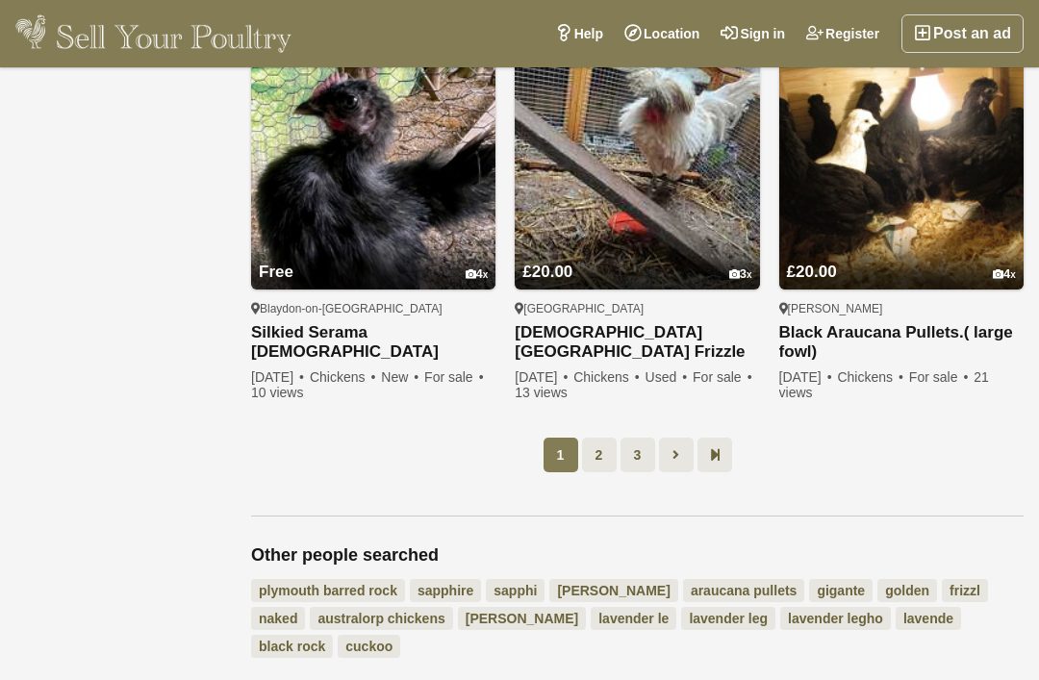
scroll to position [1440, 0]
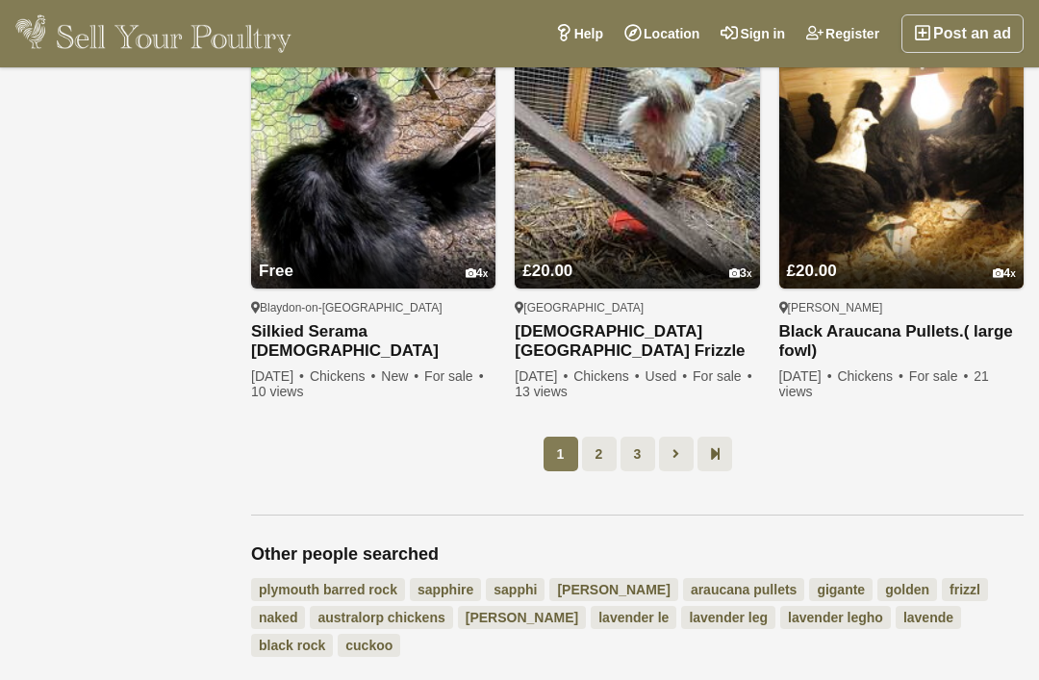
click at [642, 452] on link "3" at bounding box center [637, 454] width 35 height 35
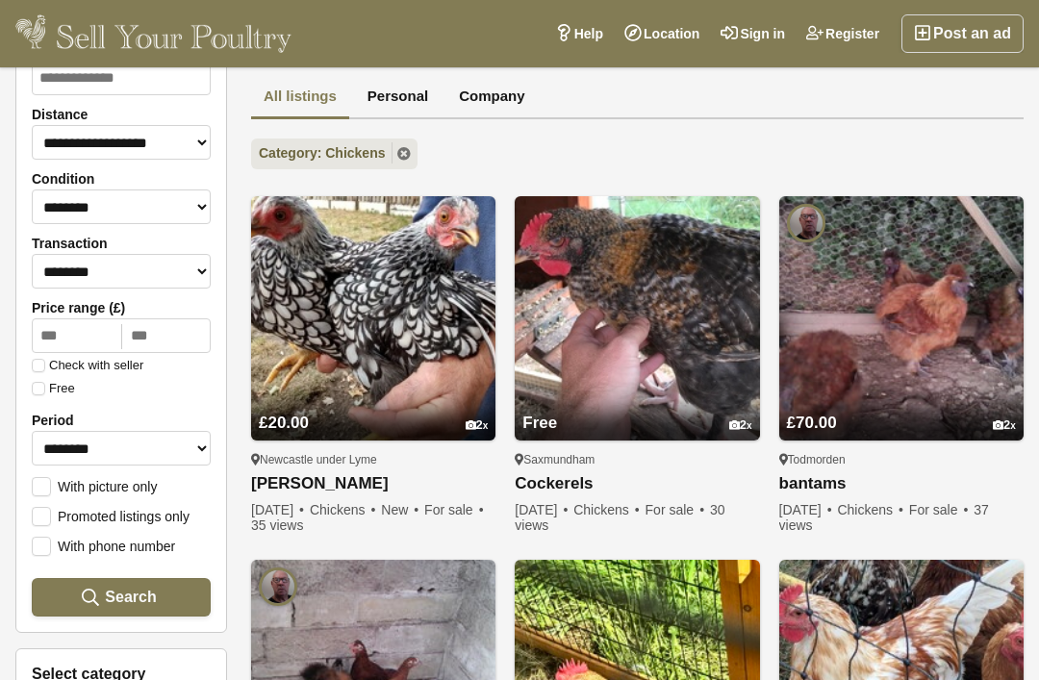
scroll to position [159, 0]
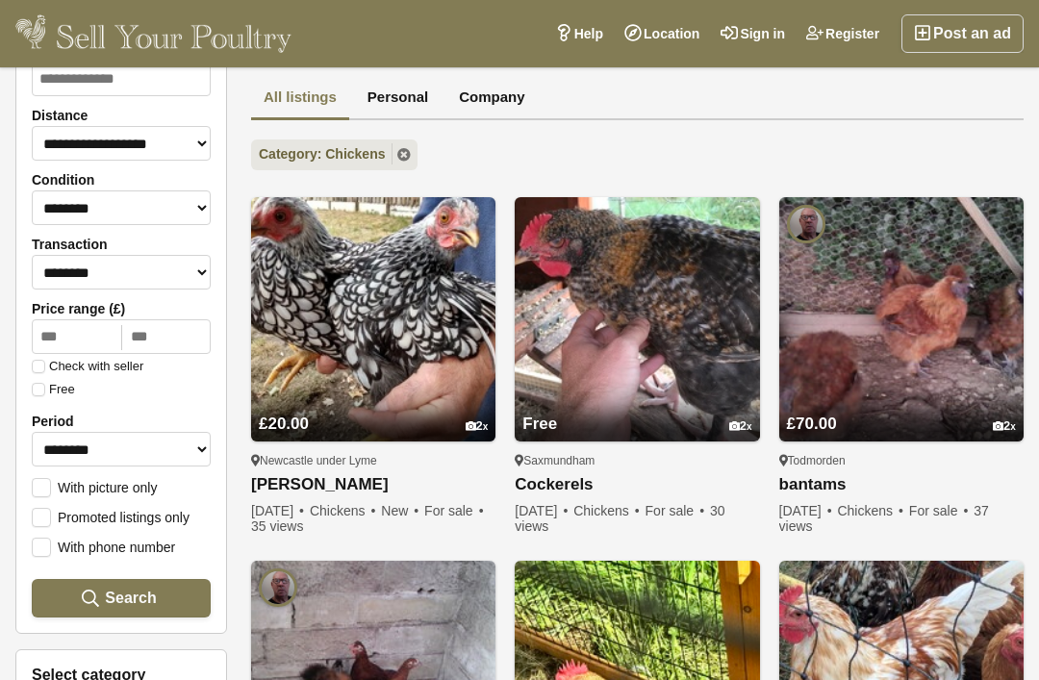
click at [691, 372] on img at bounding box center [637, 319] width 244 height 244
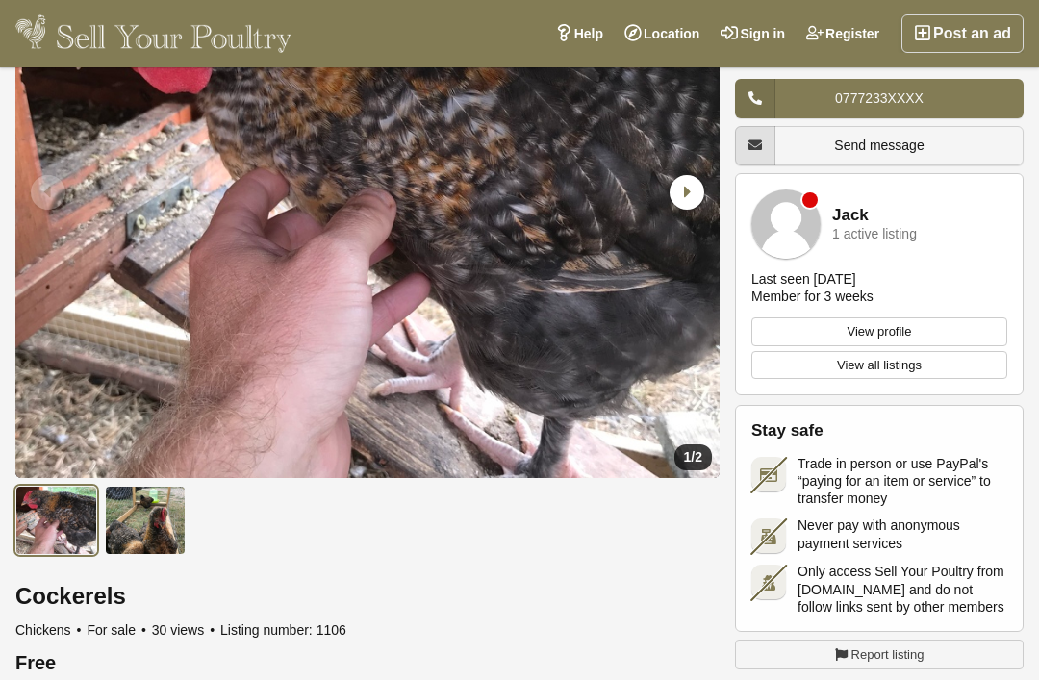
scroll to position [222, 0]
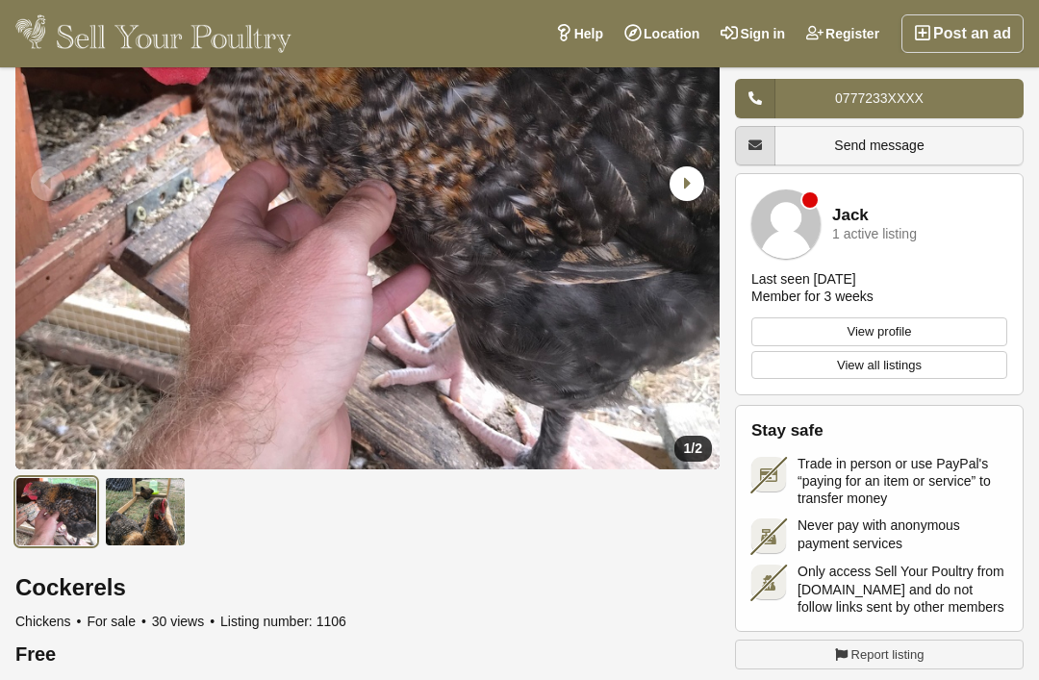
click at [152, 525] on img at bounding box center [146, 511] width 82 height 69
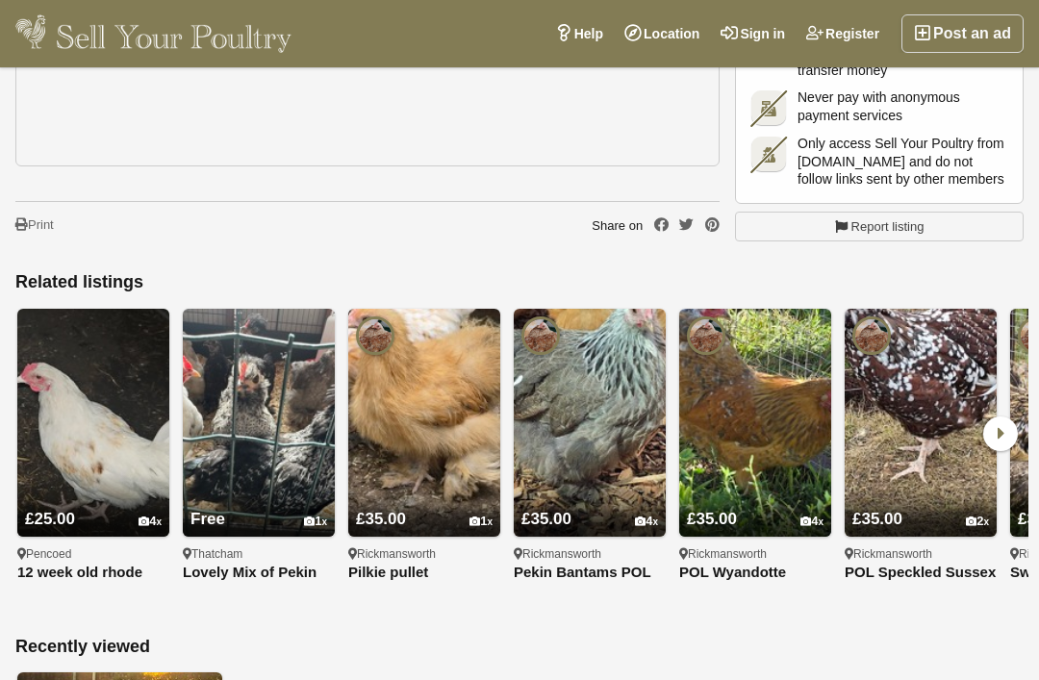
scroll to position [1422, 0]
click at [259, 410] on img at bounding box center [259, 424] width 152 height 228
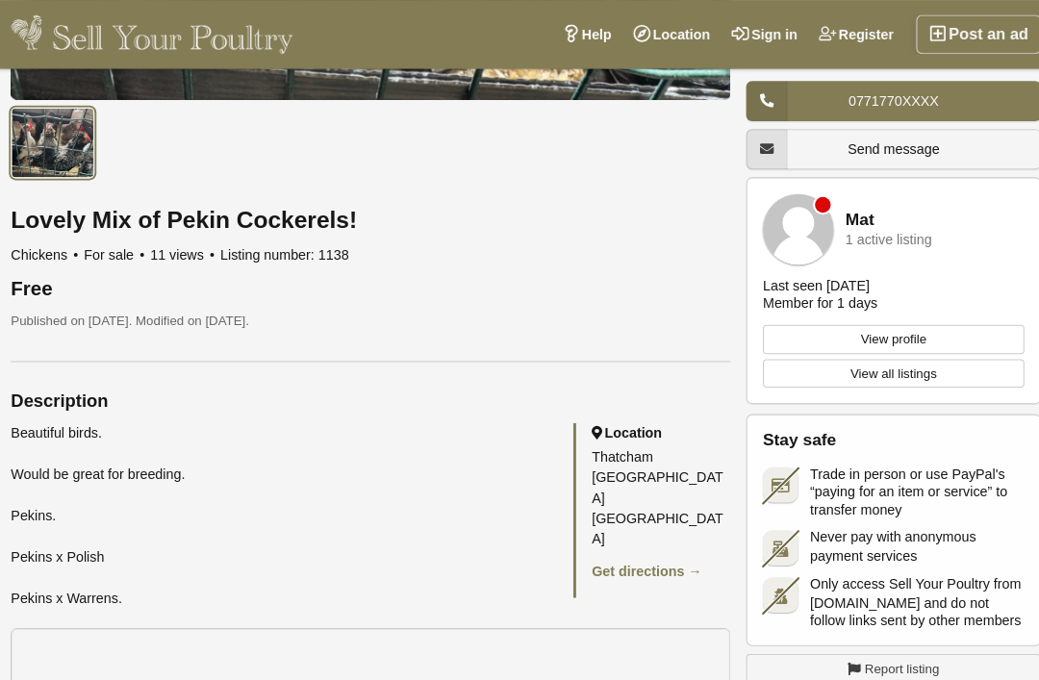
scroll to position [592, 0]
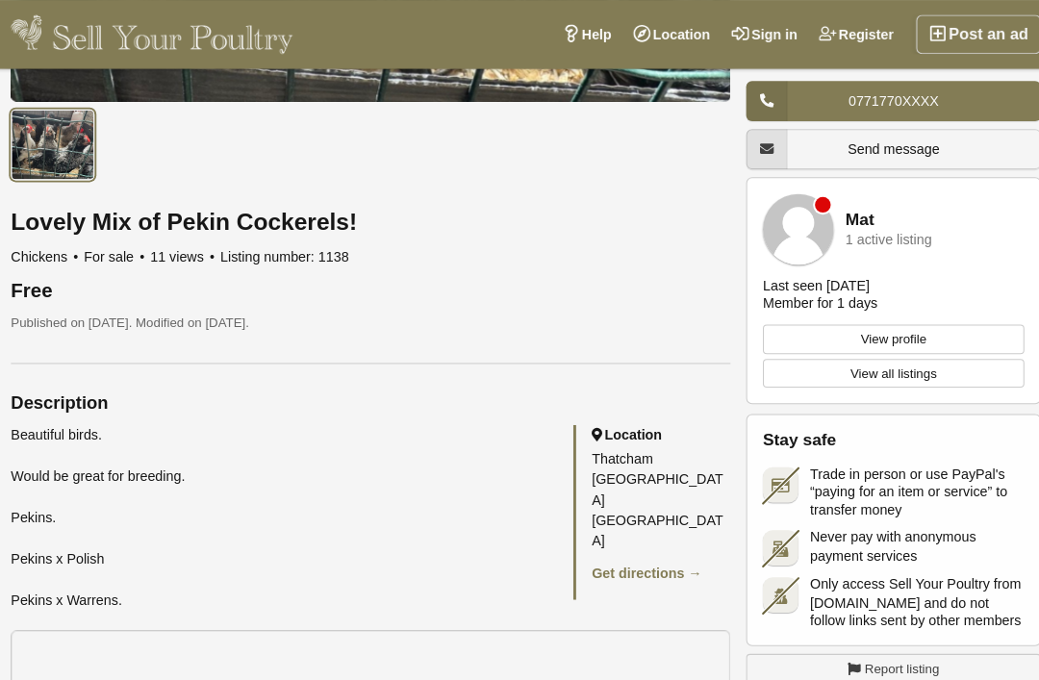
click at [992, 480] on span "Trade in person or use PayPal's “paying for an item or service” to transfer mon…" at bounding box center [902, 481] width 210 height 53
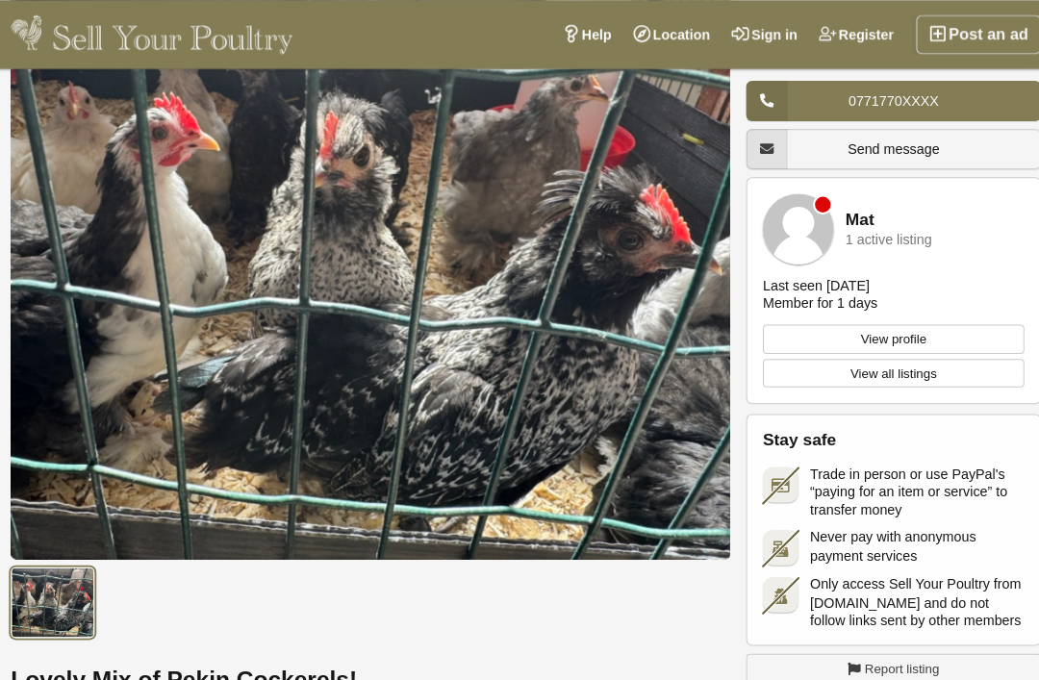
scroll to position [0, 0]
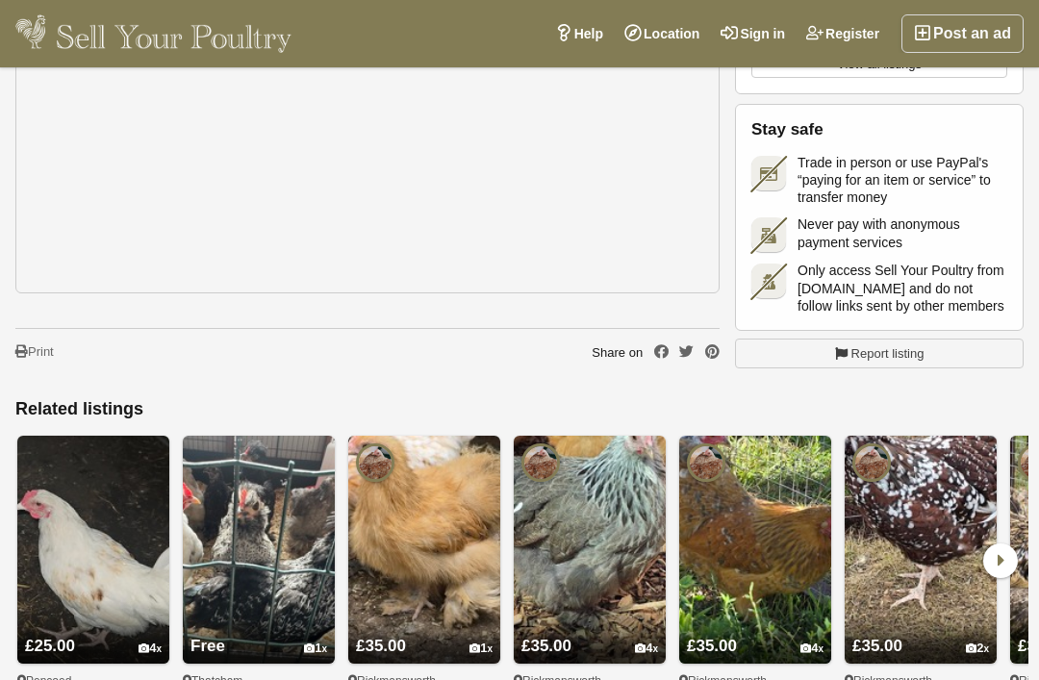
scroll to position [1295, 0]
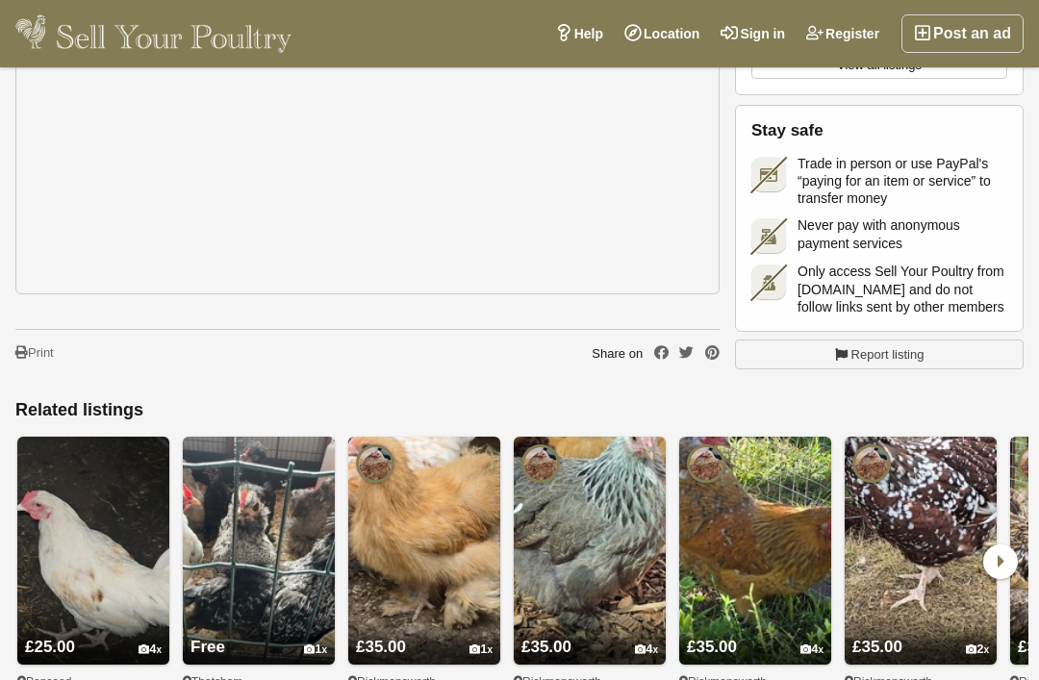
click at [38, 512] on img at bounding box center [93, 551] width 152 height 228
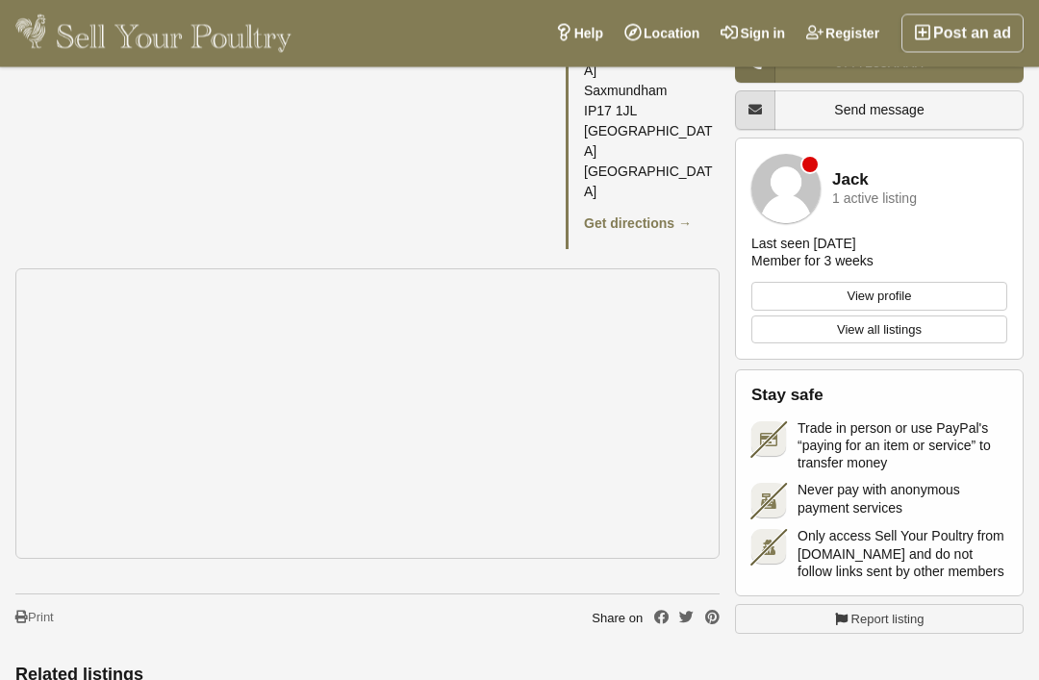
scroll to position [1026, 0]
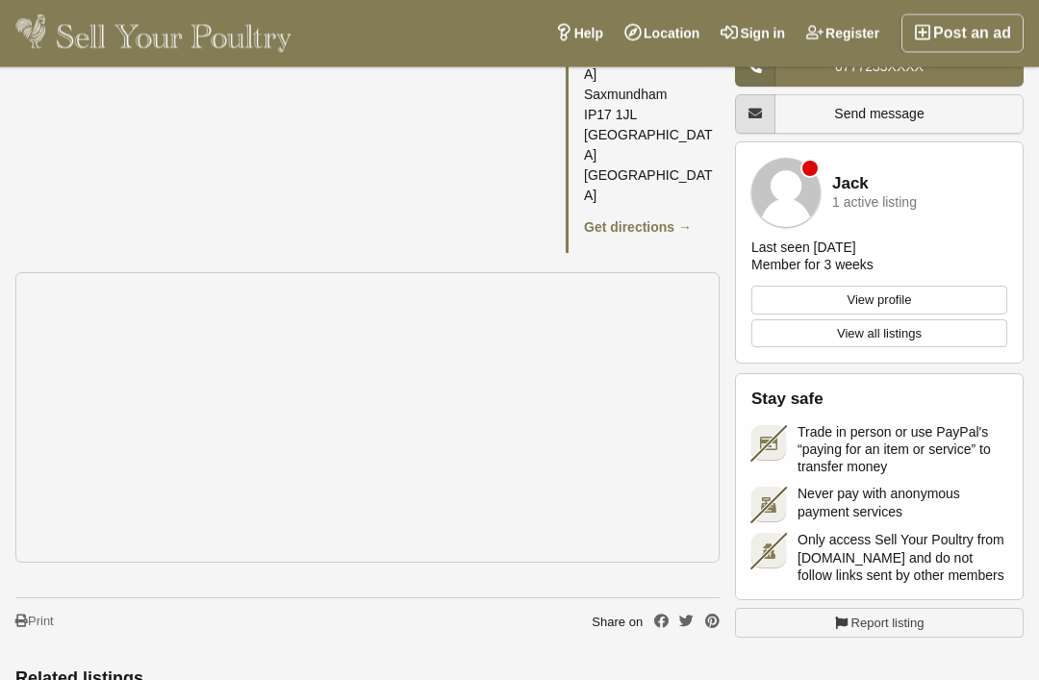
click at [655, 44] on link "Location" at bounding box center [662, 33] width 96 height 38
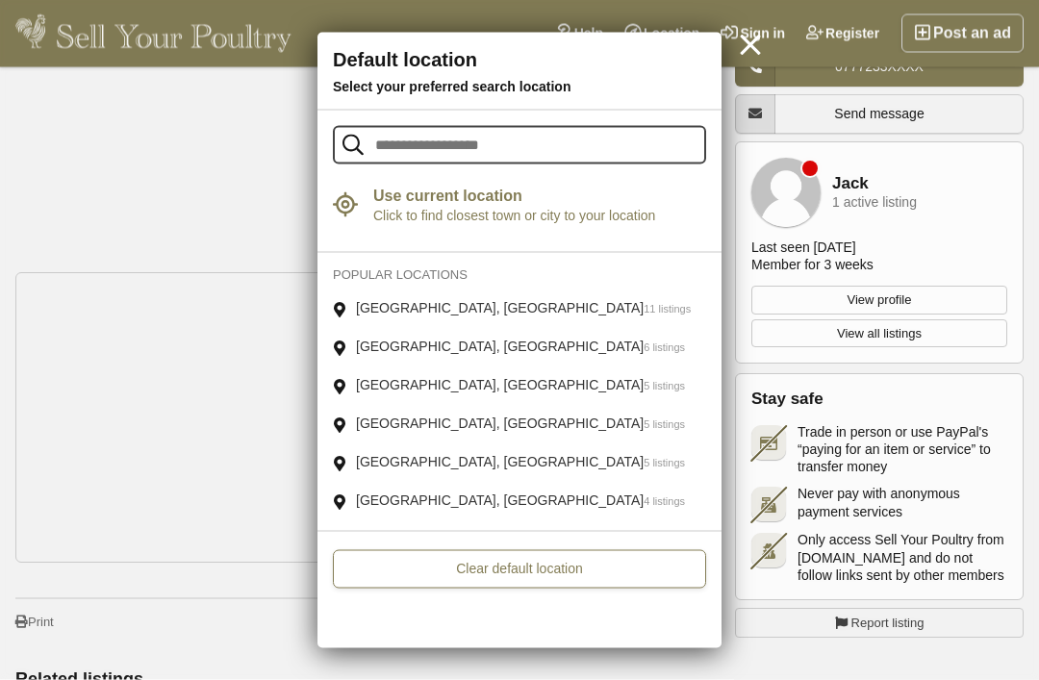
scroll to position [1027, 0]
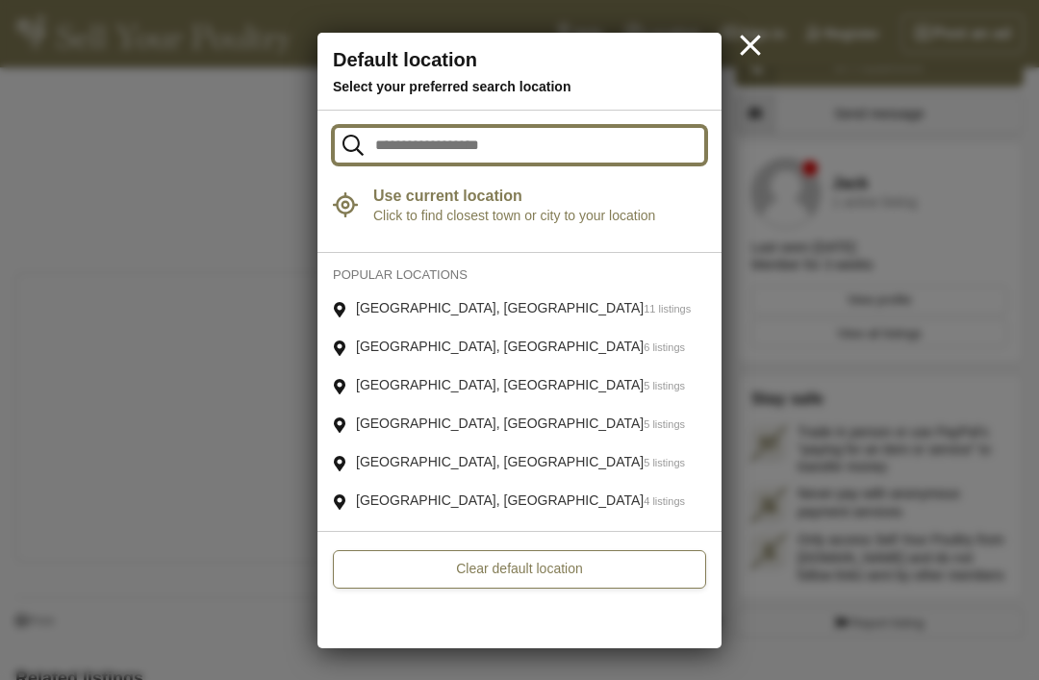
click at [403, 145] on input "text" at bounding box center [519, 145] width 373 height 38
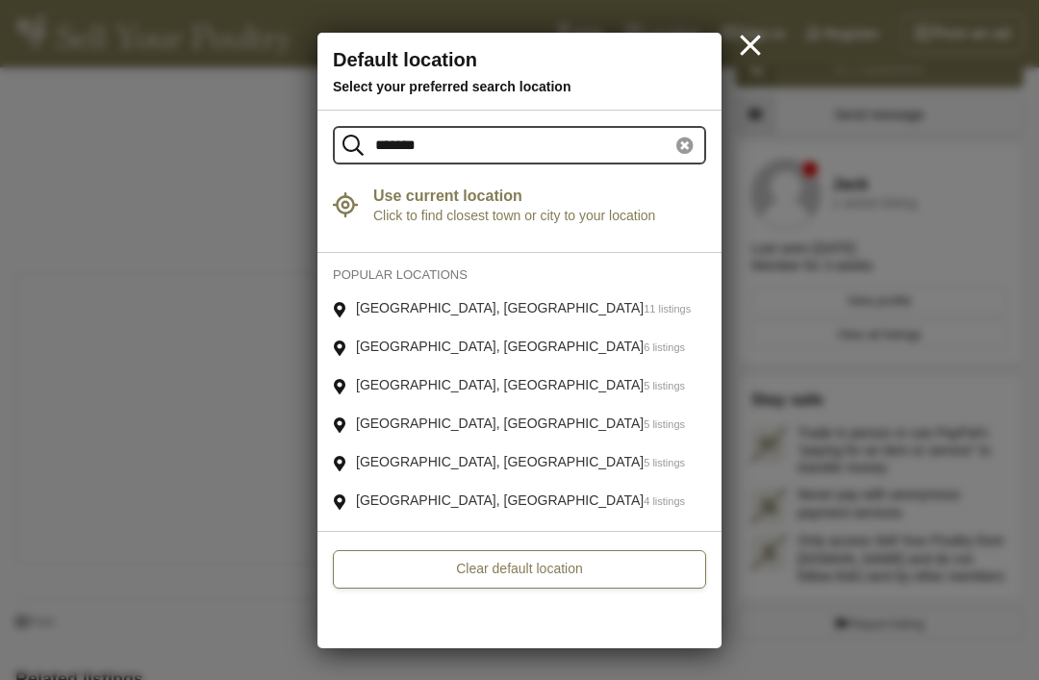
click at [398, 205] on link "Use current location Click to find closest town or city to your location Geoloc…" at bounding box center [519, 205] width 404 height 56
click at [389, 194] on strong "Use current location" at bounding box center [539, 196] width 333 height 19
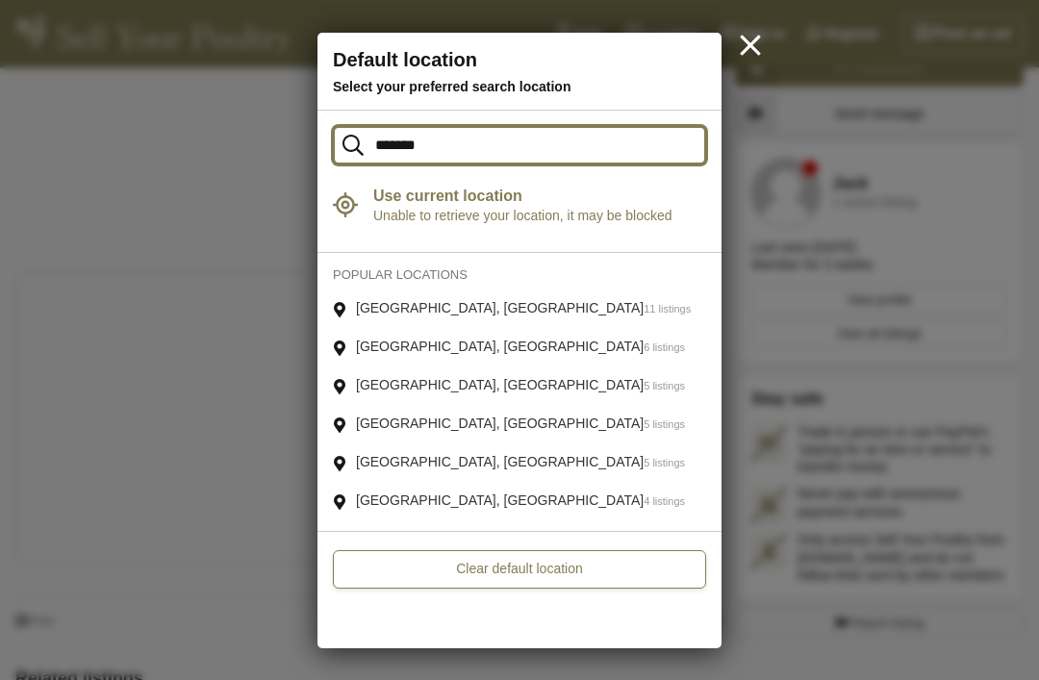
click at [575, 143] on input "*******" at bounding box center [519, 145] width 373 height 38
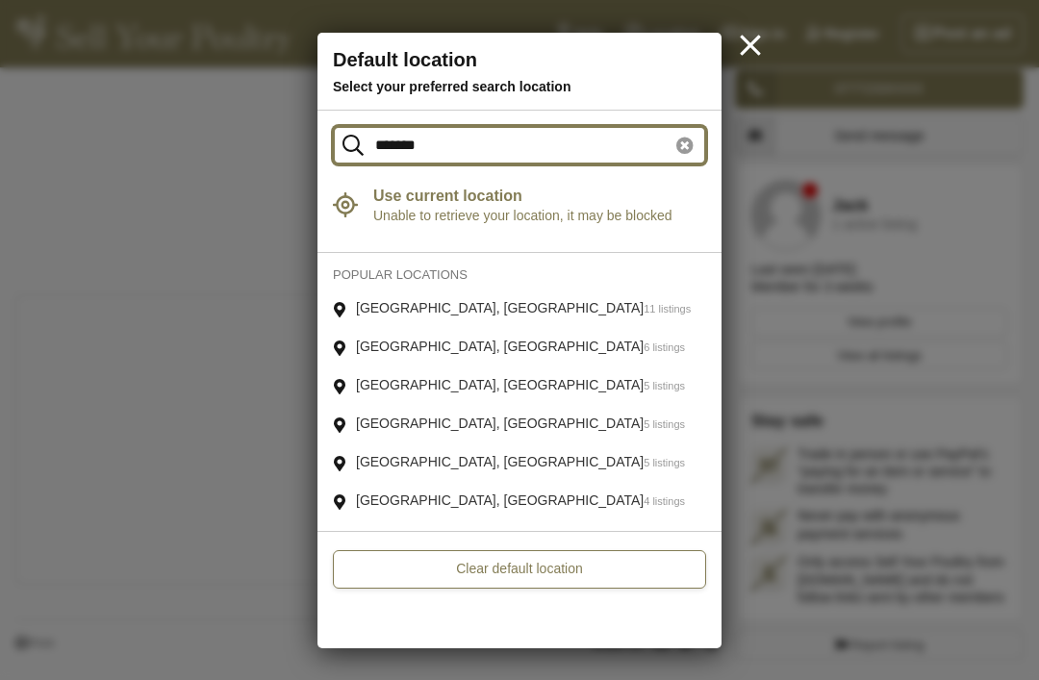
scroll to position [1004, 0]
type input "*"
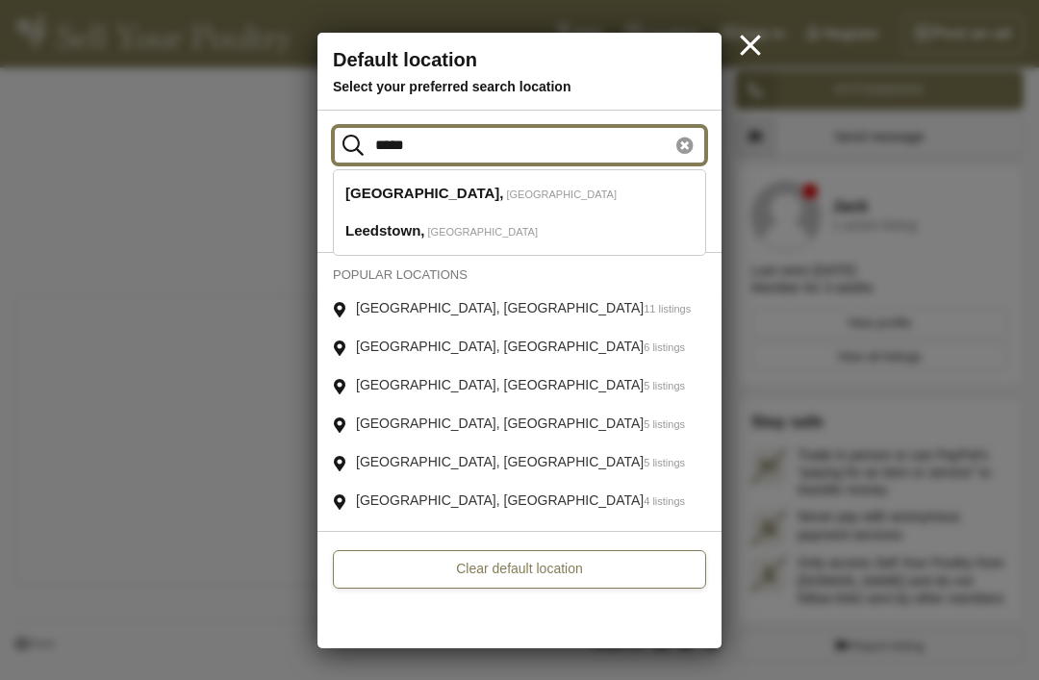
type input "*****"
click at [365, 202] on span "Leeds" at bounding box center [424, 193] width 158 height 17
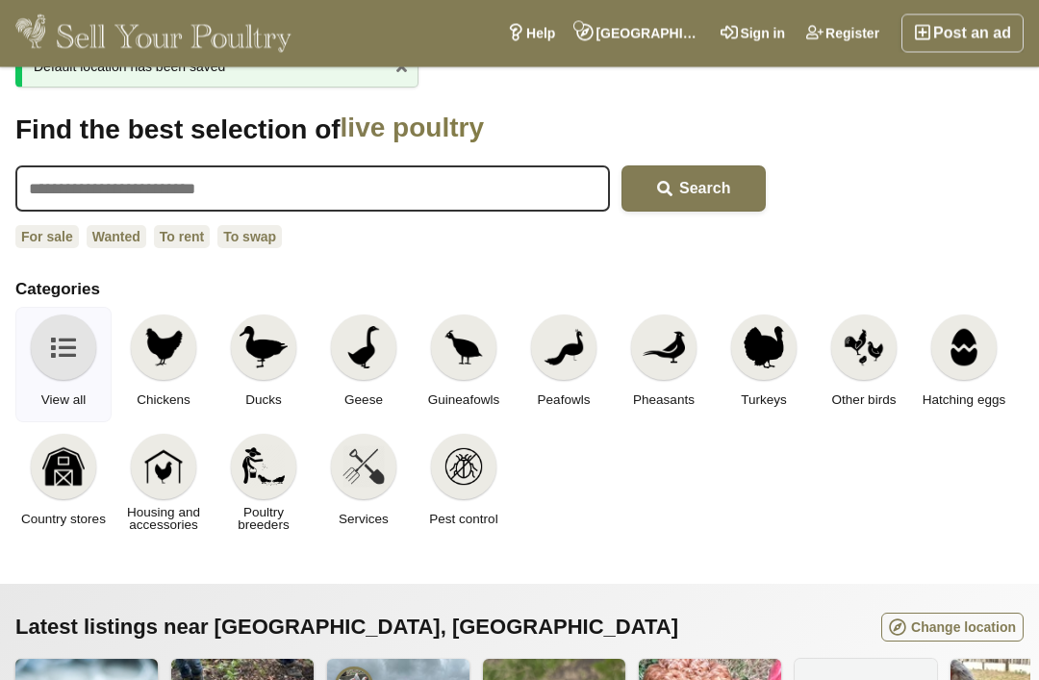
scroll to position [50, 0]
click at [169, 364] on img at bounding box center [163, 347] width 42 height 42
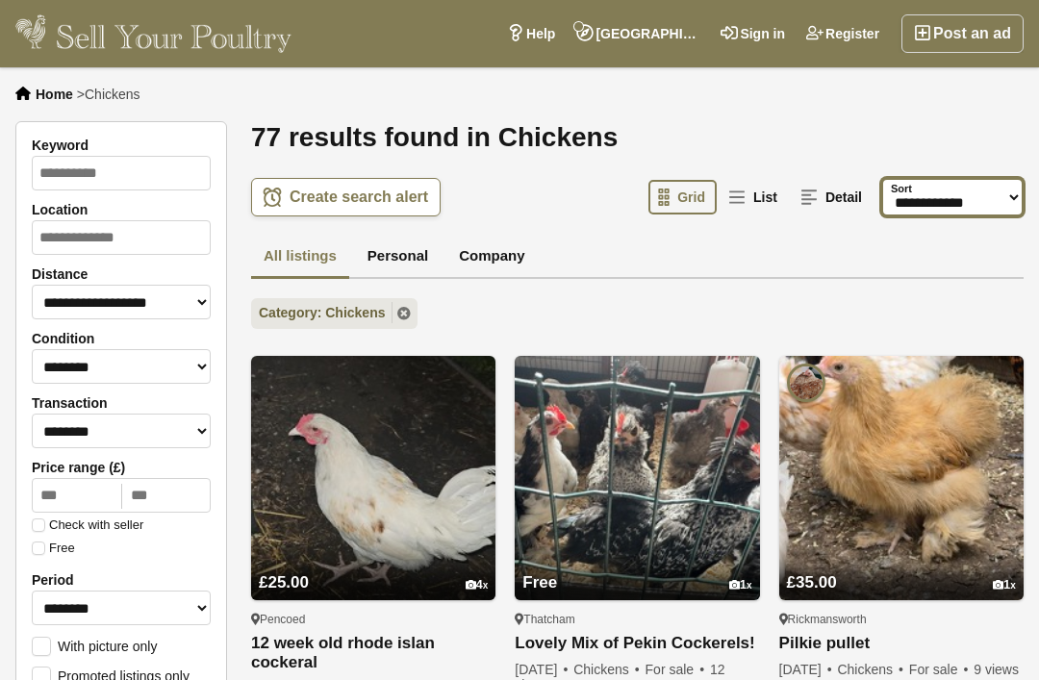
click at [955, 196] on select "**********" at bounding box center [952, 197] width 142 height 38
select select "**********"
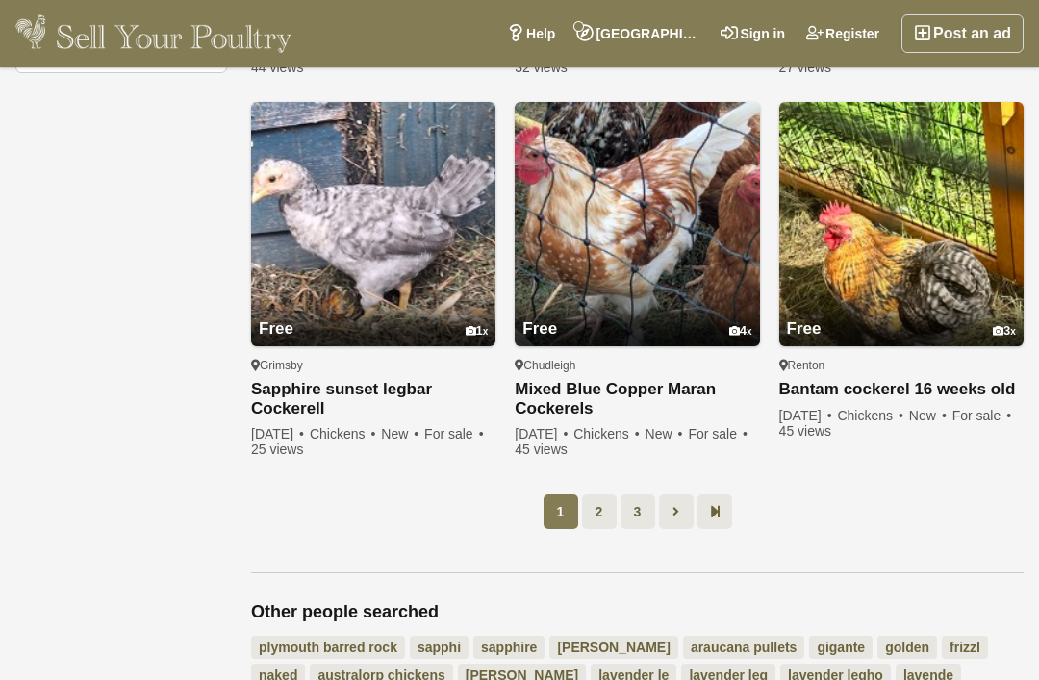
scroll to position [1366, 0]
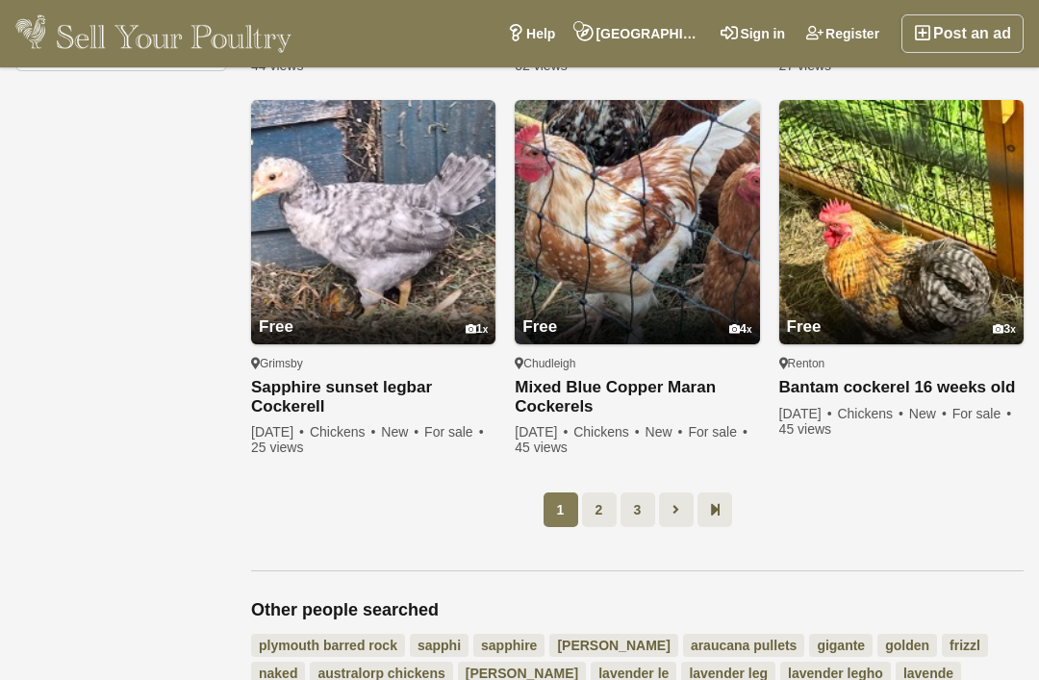
click at [678, 506] on icon at bounding box center [675, 509] width 7 height 19
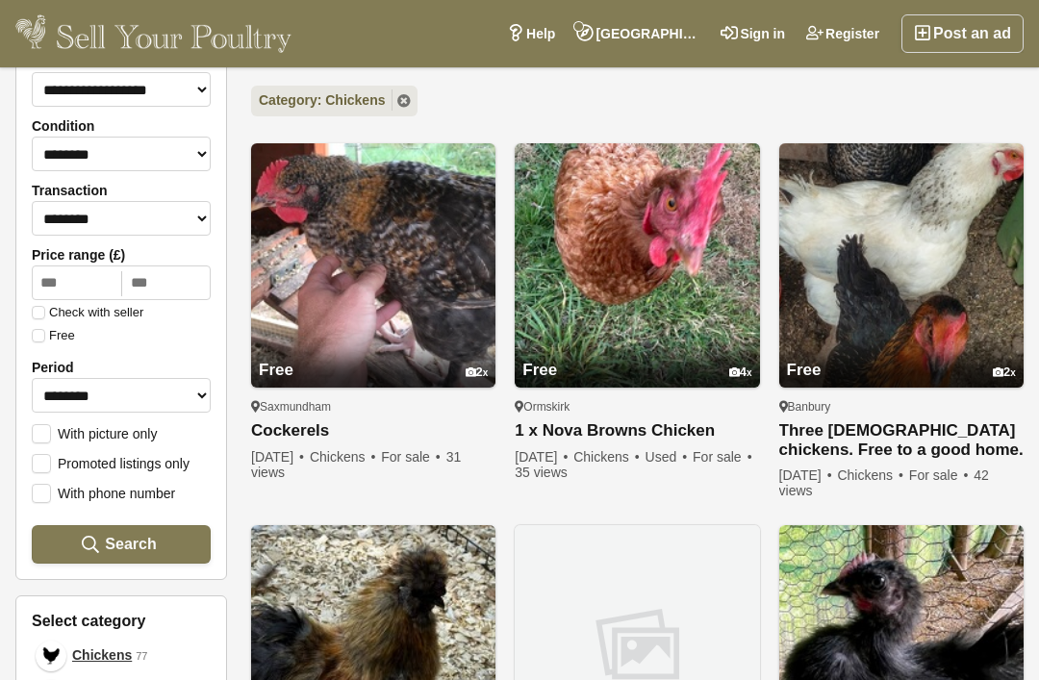
scroll to position [216, 0]
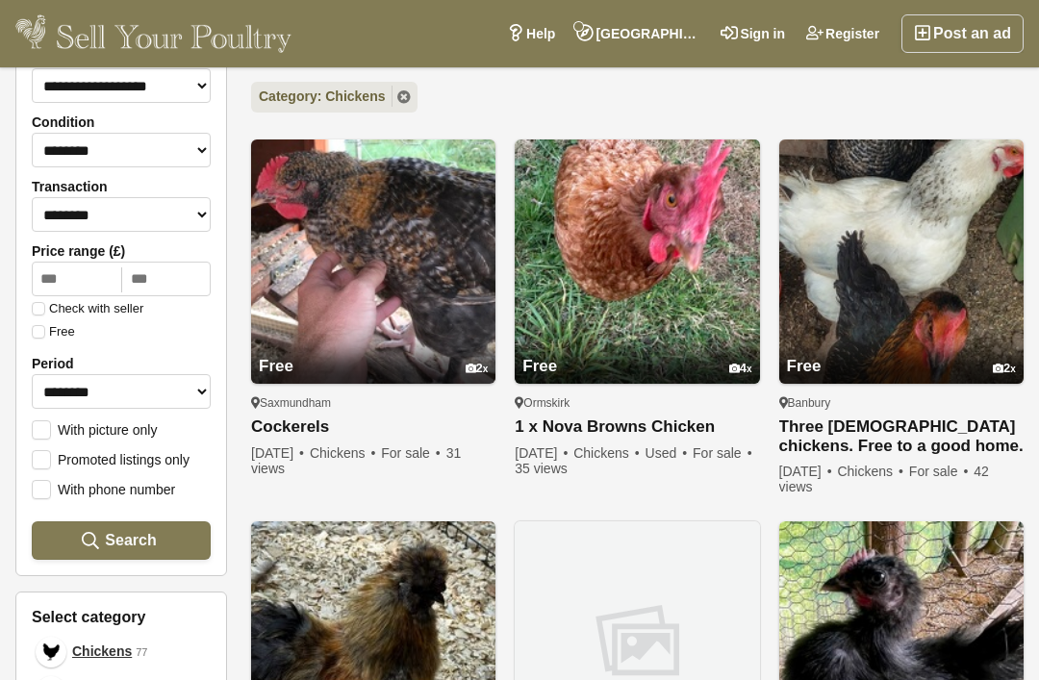
click at [931, 423] on link "Three [DEMOGRAPHIC_DATA] chickens. Free to a good home." at bounding box center [901, 436] width 244 height 38
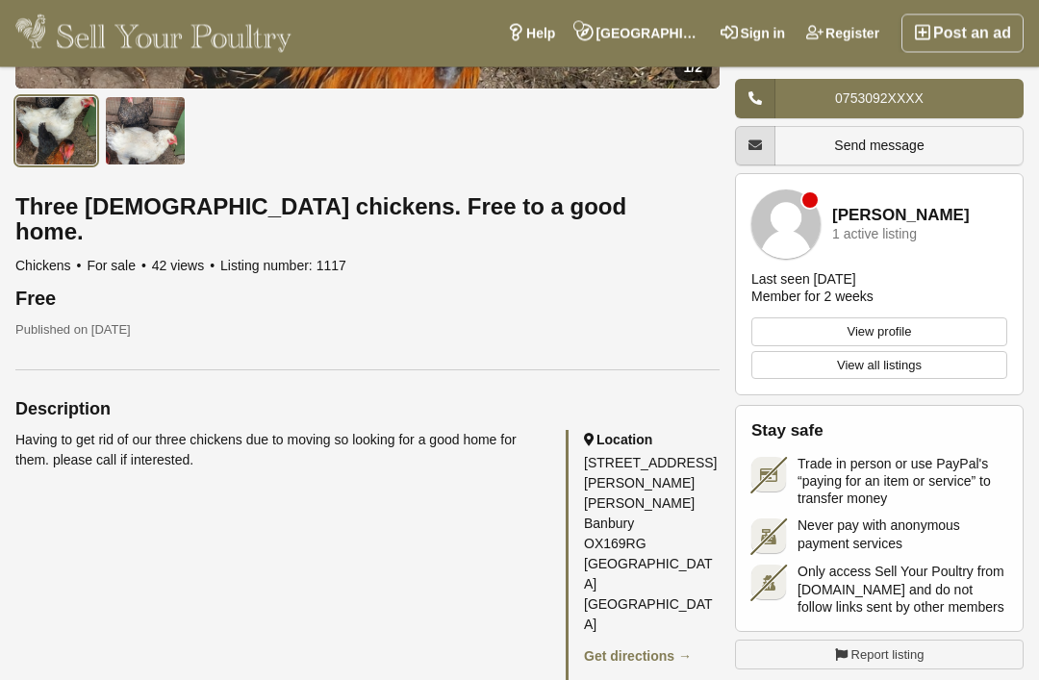
scroll to position [603, 0]
